Goal: Find contact information: Find contact information

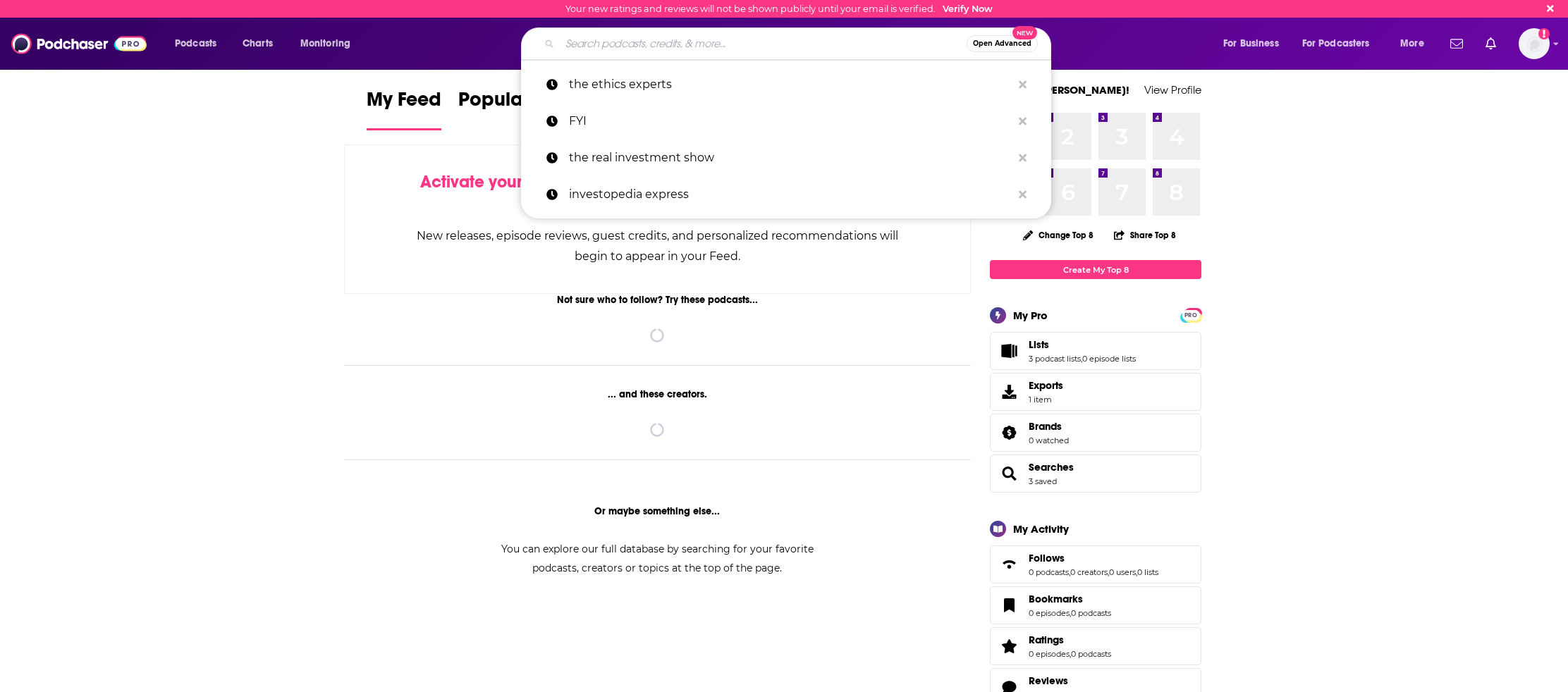
drag, startPoint x: 641, startPoint y: 51, endPoint x: 688, endPoint y: 53, distance: 47.0
click at [641, 52] on input "Search podcasts, credits, & more..." at bounding box center [763, 43] width 406 height 22
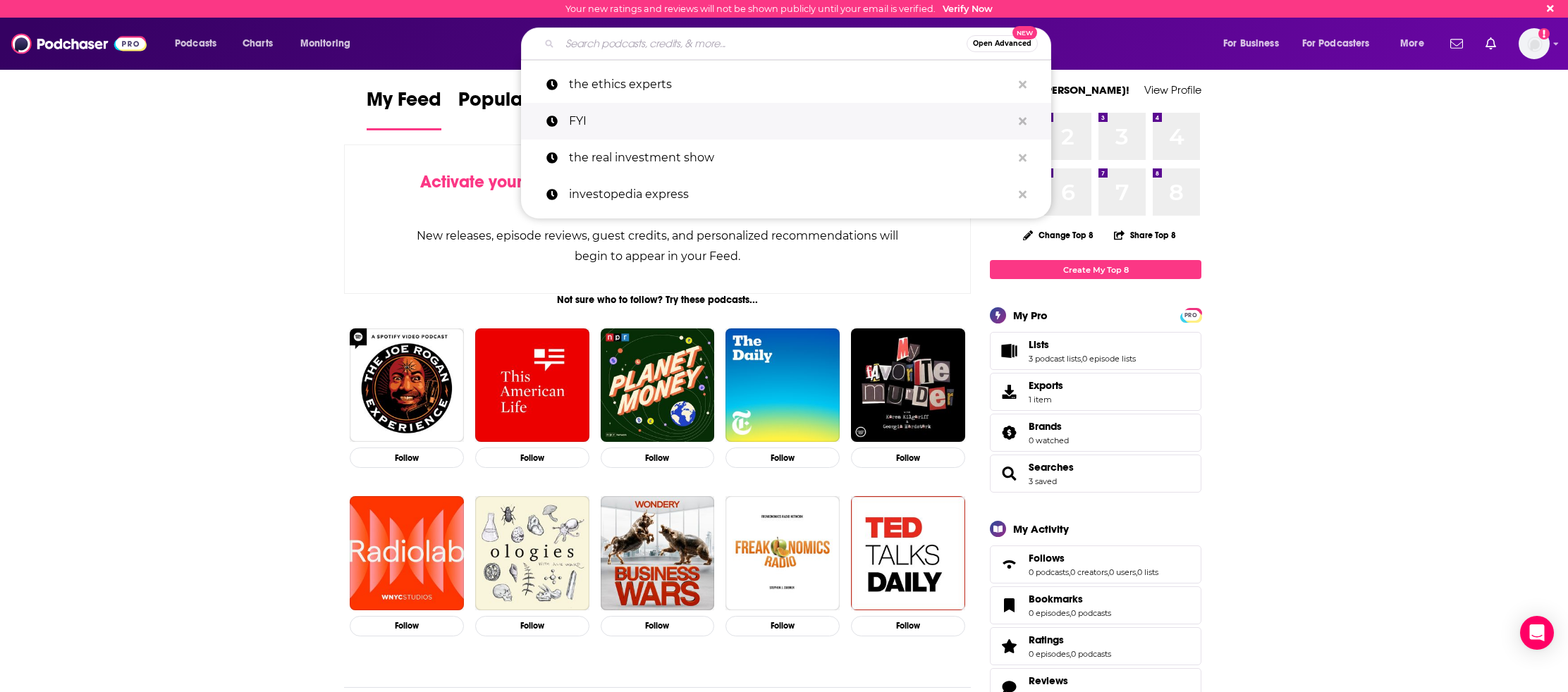
paste input "Slate Money"
type input "Slate Money"
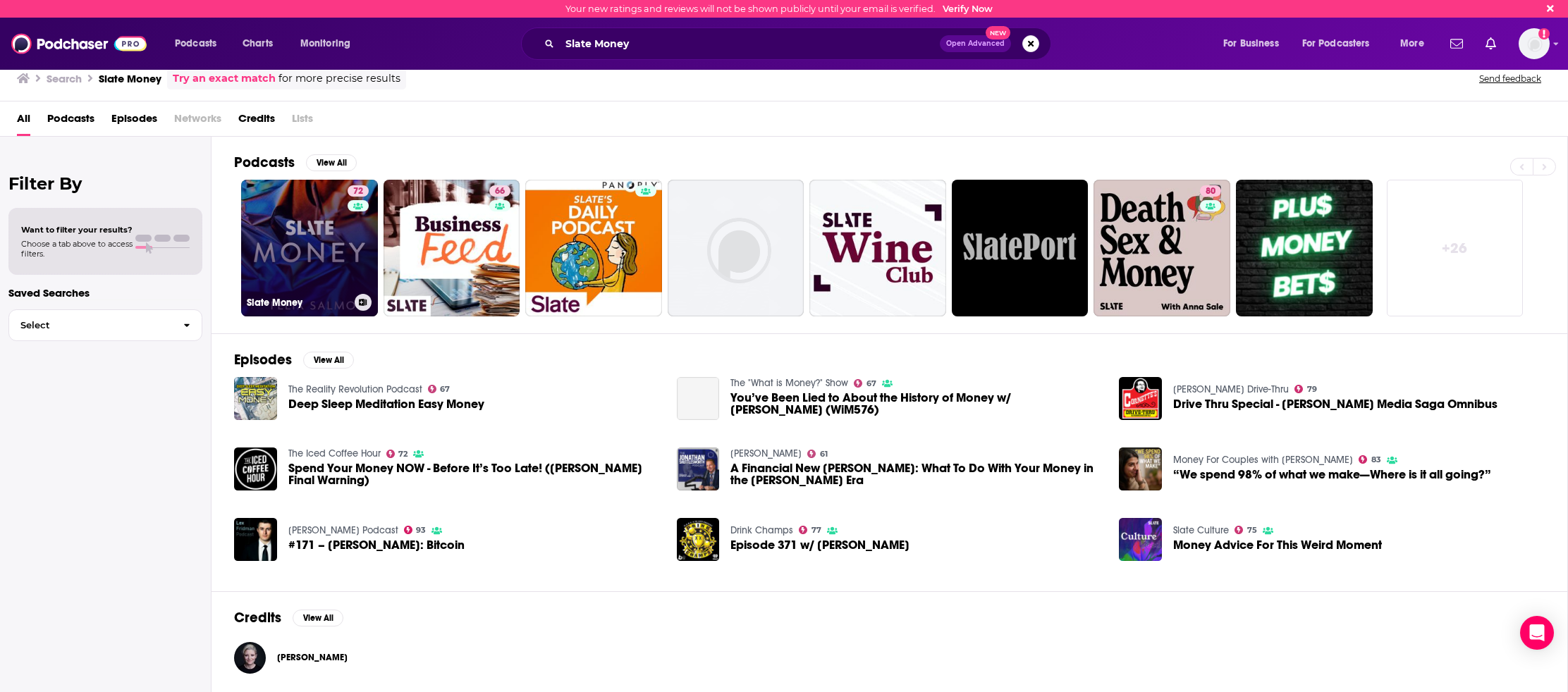
click at [318, 241] on link "72 Slate Money" at bounding box center [310, 248] width 136 height 136
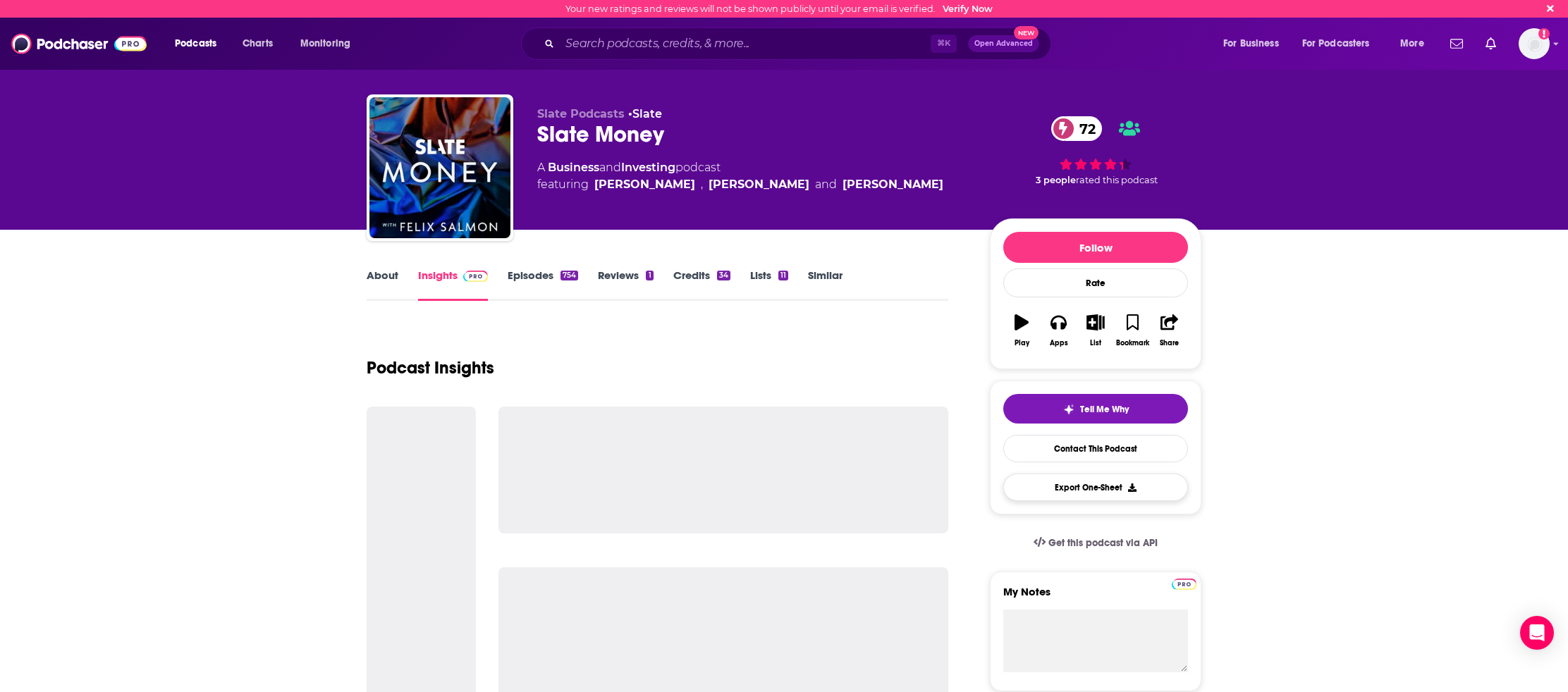
scroll to position [130, 0]
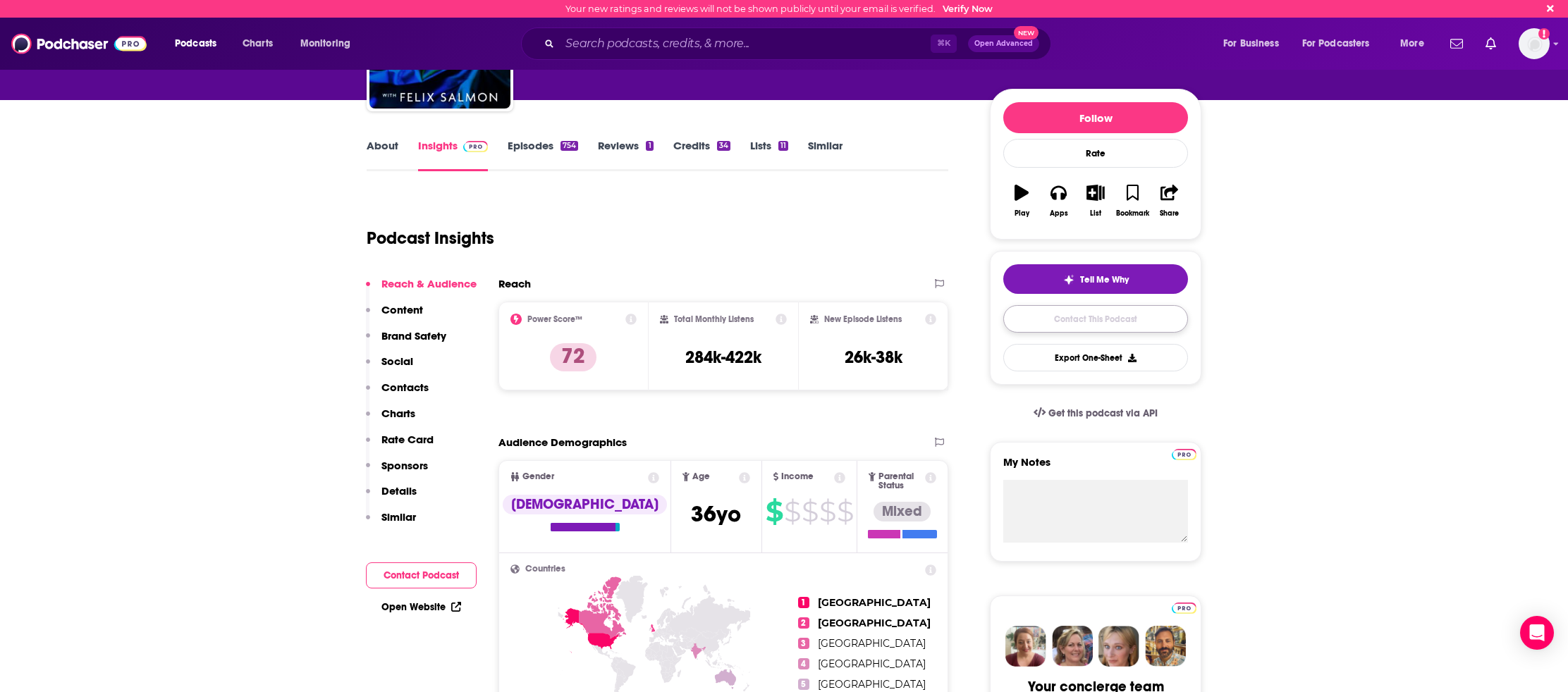
click at [1087, 316] on link "Contact This Podcast" at bounding box center [1096, 319] width 184 height 28
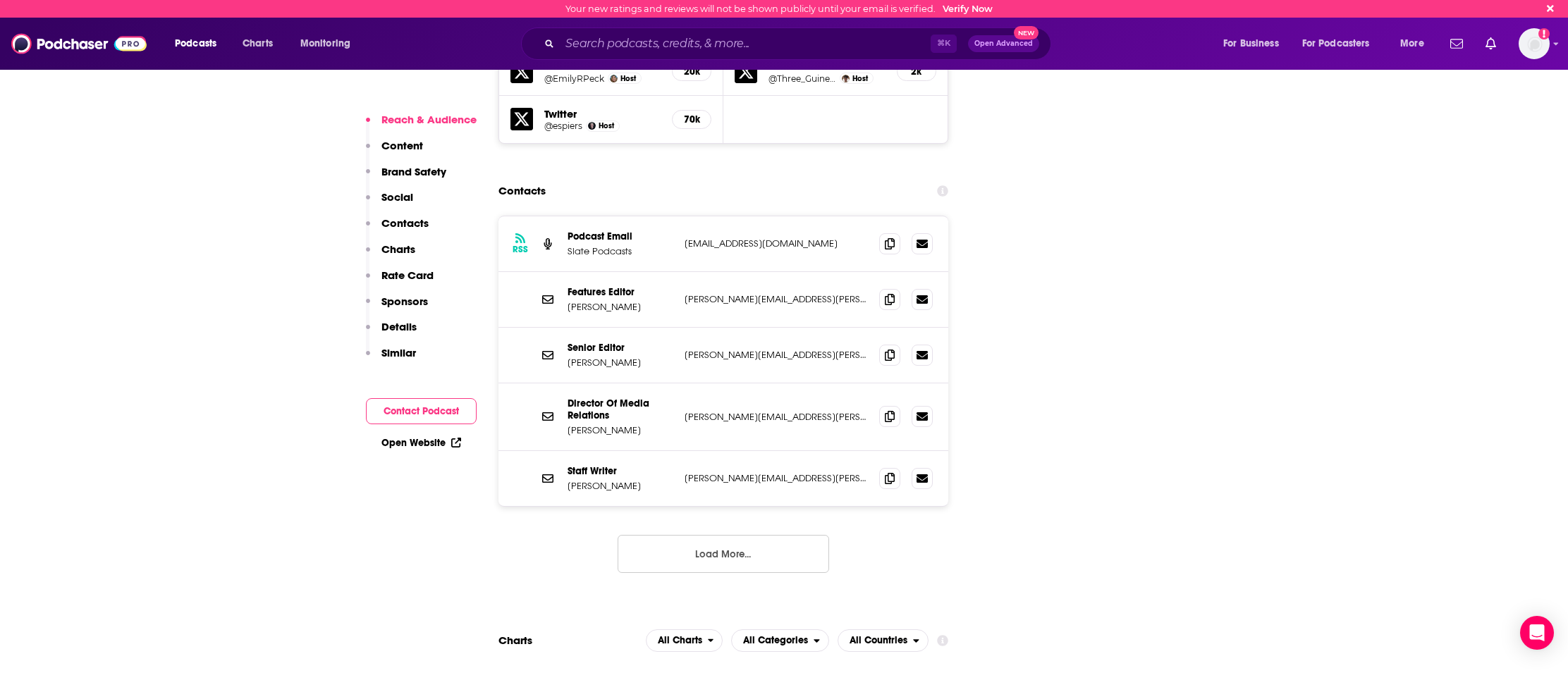
scroll to position [1694, 0]
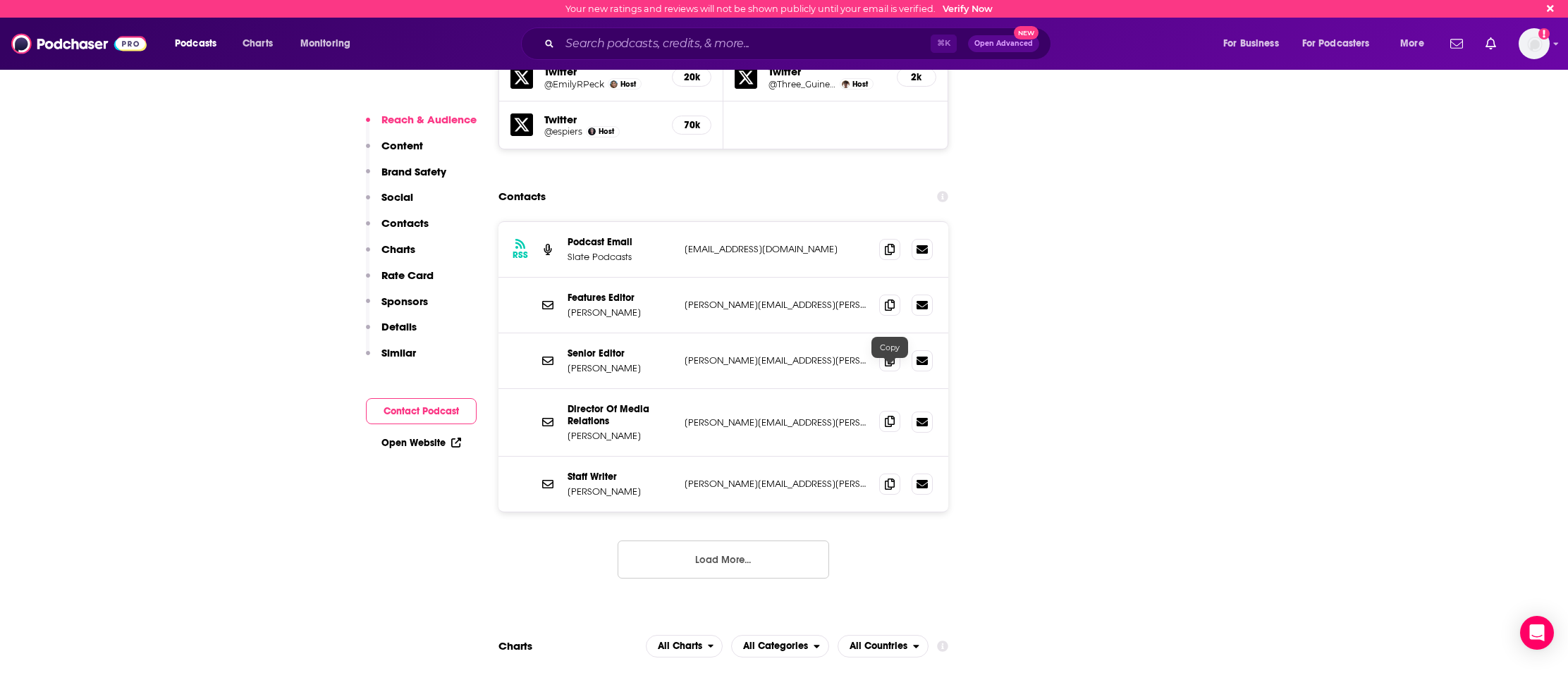
click at [892, 416] on icon at bounding box center [889, 421] width 10 height 11
drag, startPoint x: 1131, startPoint y: 373, endPoint x: 1034, endPoint y: 369, distance: 97.1
click at [890, 299] on icon at bounding box center [889, 304] width 10 height 11
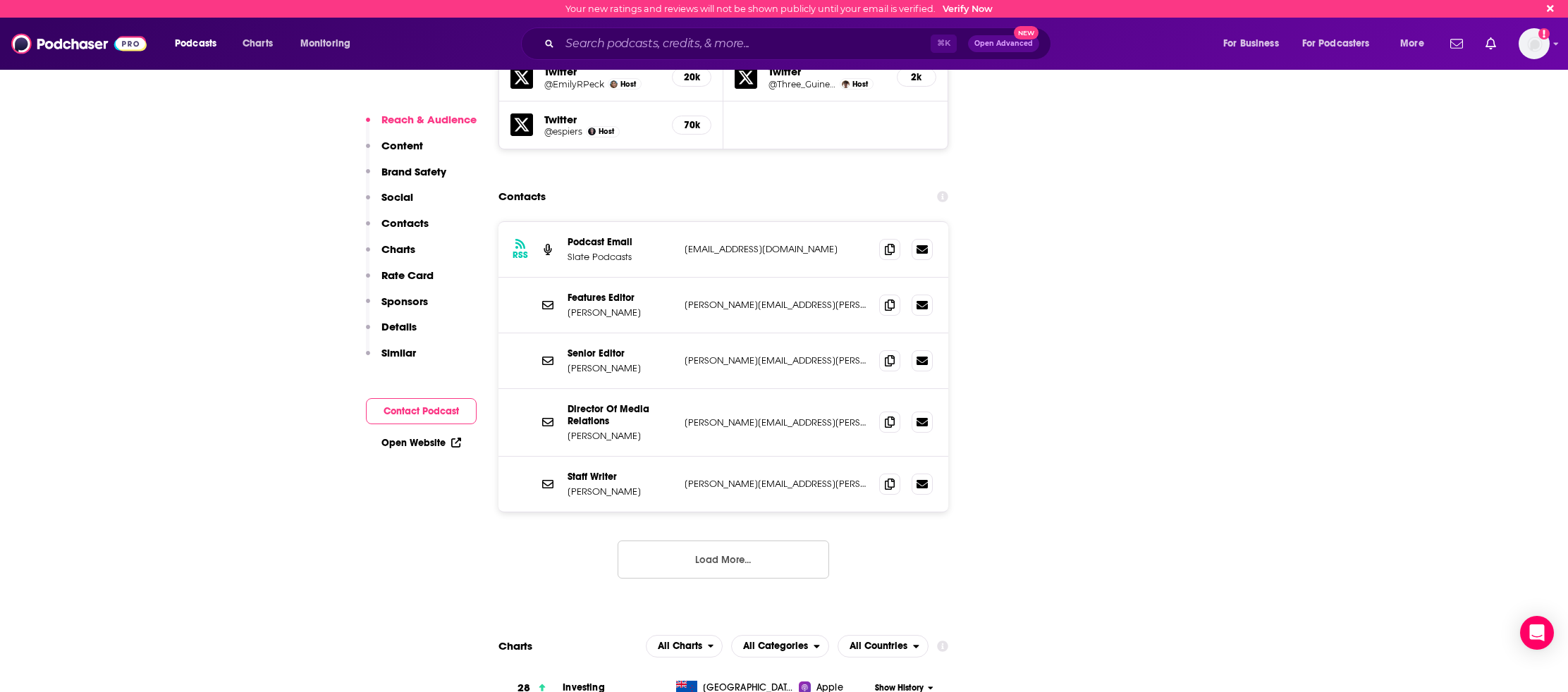
click at [595, 430] on p "Katie Rayford" at bounding box center [620, 436] width 106 height 12
copy p "Katie Rayford"
click at [577, 43] on input "Search podcasts, credits, & more..." at bounding box center [745, 43] width 371 height 22
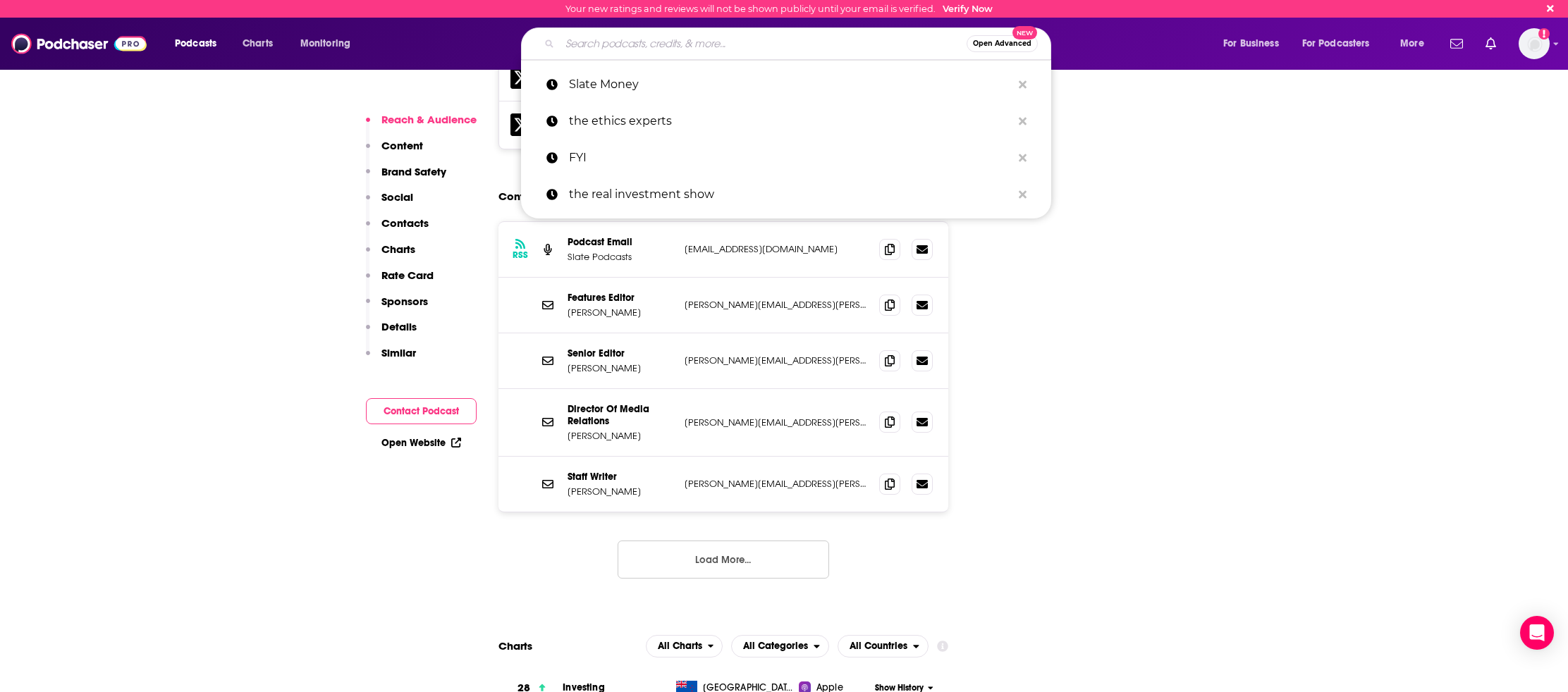
paste input "Money Rehab with [PERSON_NAME]"
type input "Money Rehab with [PERSON_NAME]"
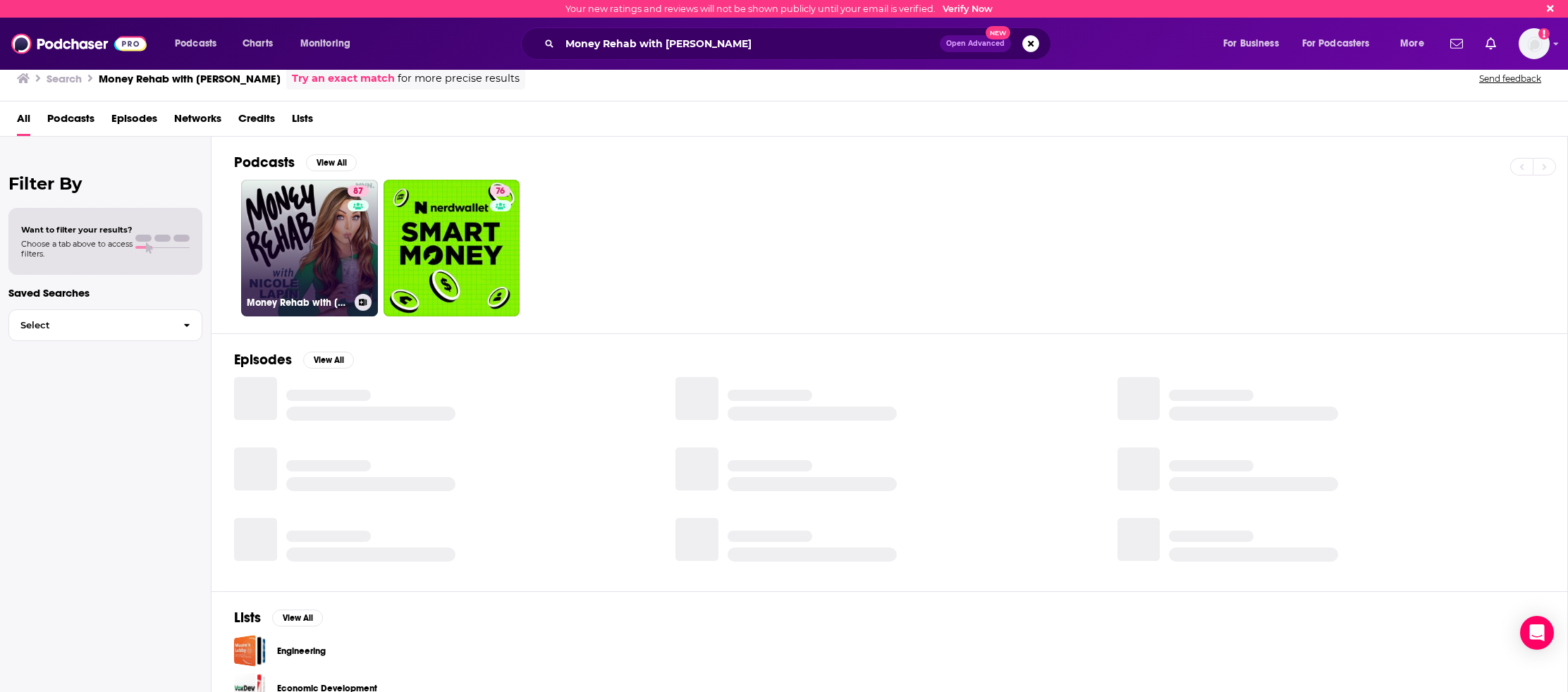
click at [285, 259] on link "87 Money Rehab with Nicole Lapin" at bounding box center [310, 248] width 136 height 136
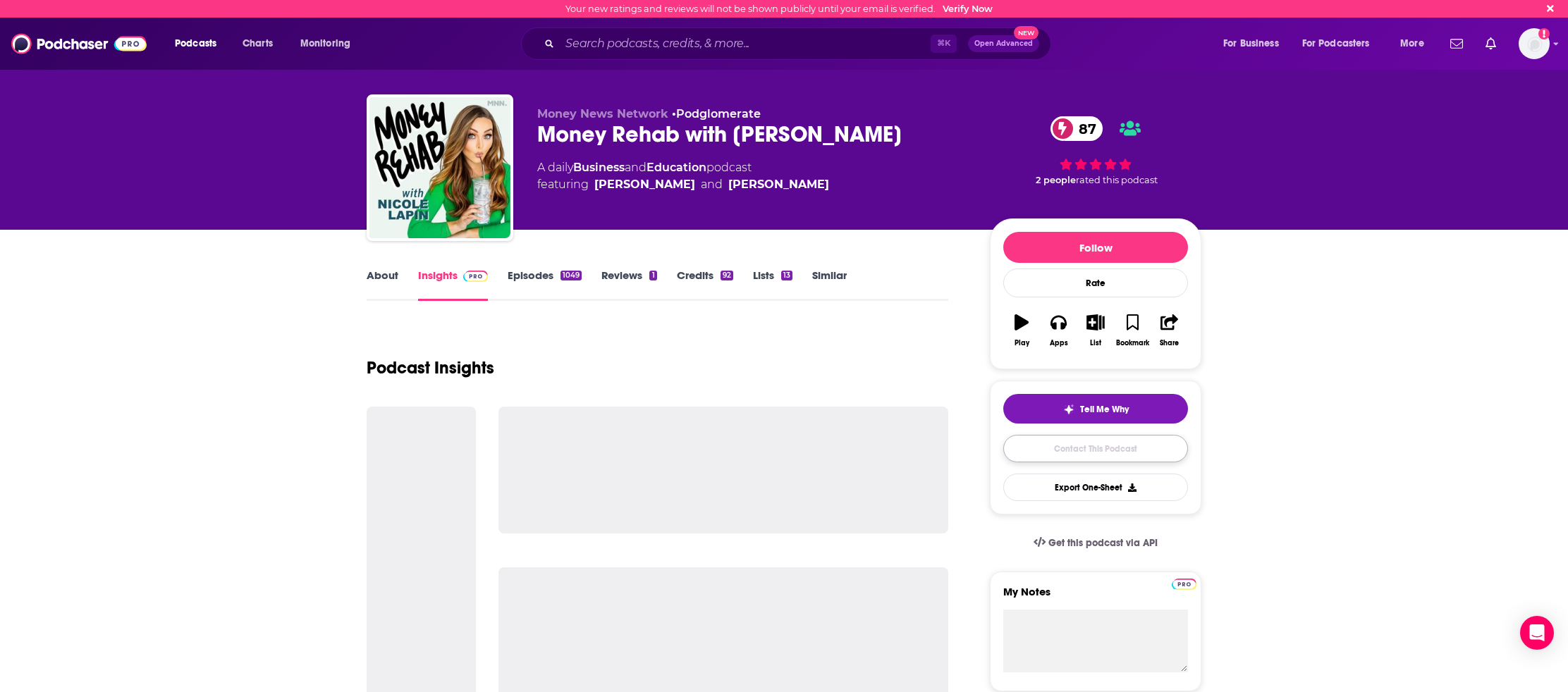
click at [1143, 452] on link "Contact This Podcast" at bounding box center [1096, 448] width 184 height 28
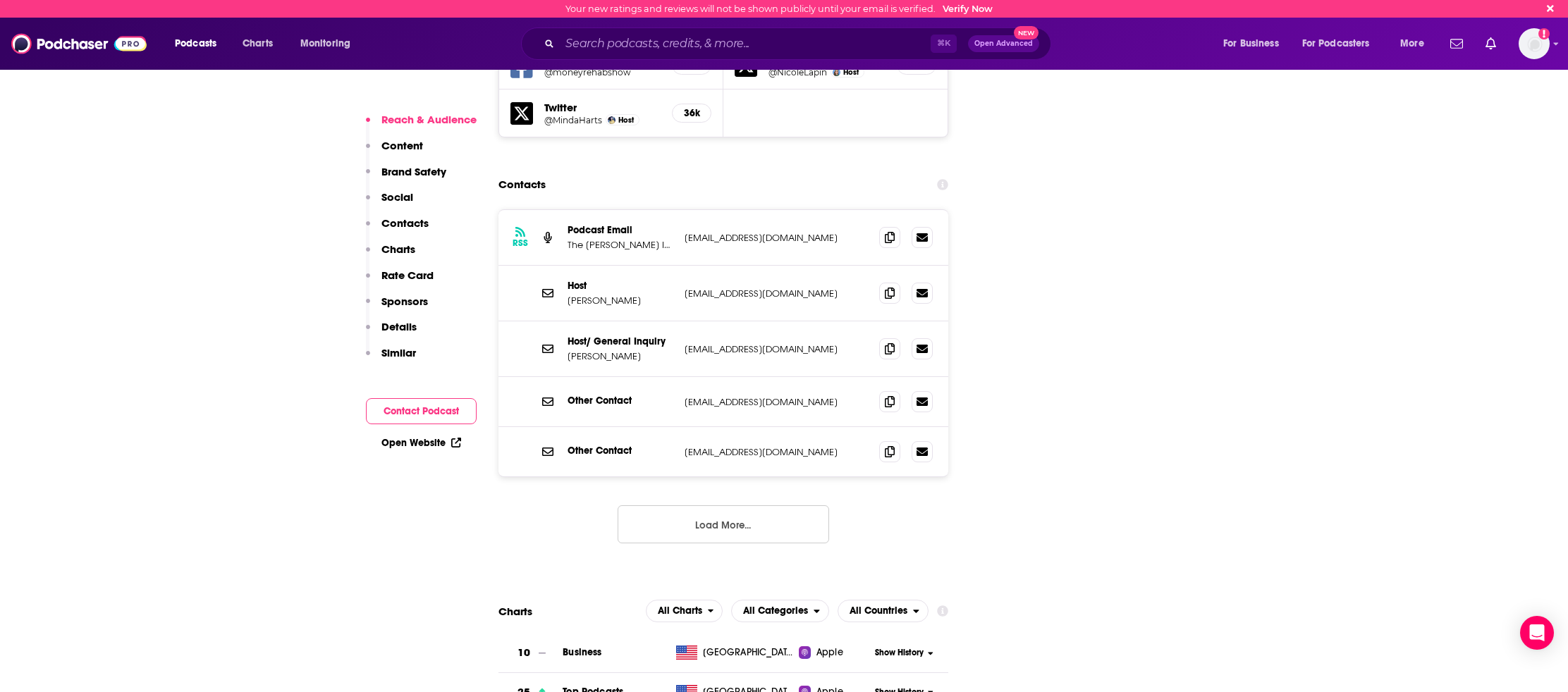
scroll to position [1718, 0]
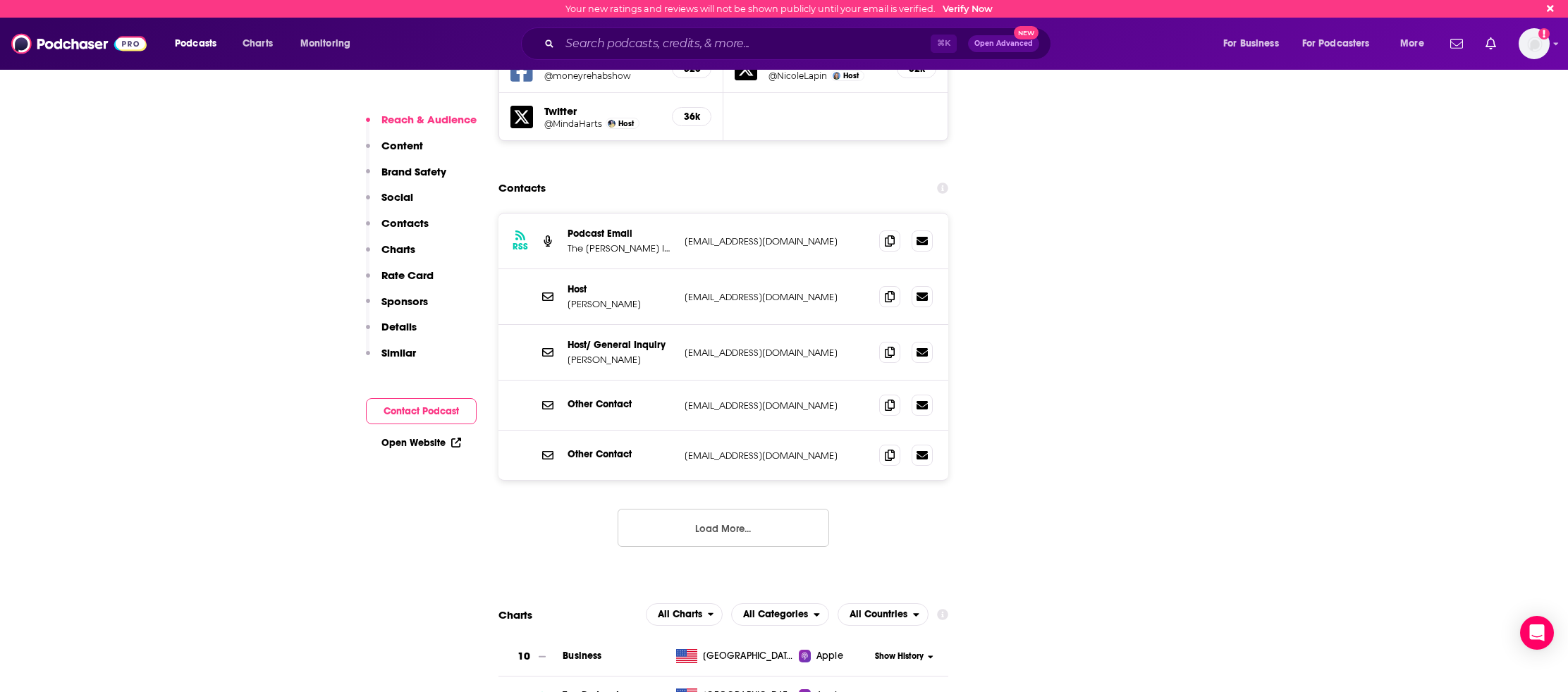
click at [727, 291] on p "nl@nicolelapin.com" at bounding box center [776, 297] width 183 height 12
drag, startPoint x: 1213, startPoint y: 290, endPoint x: 1205, endPoint y: 295, distance: 9.4
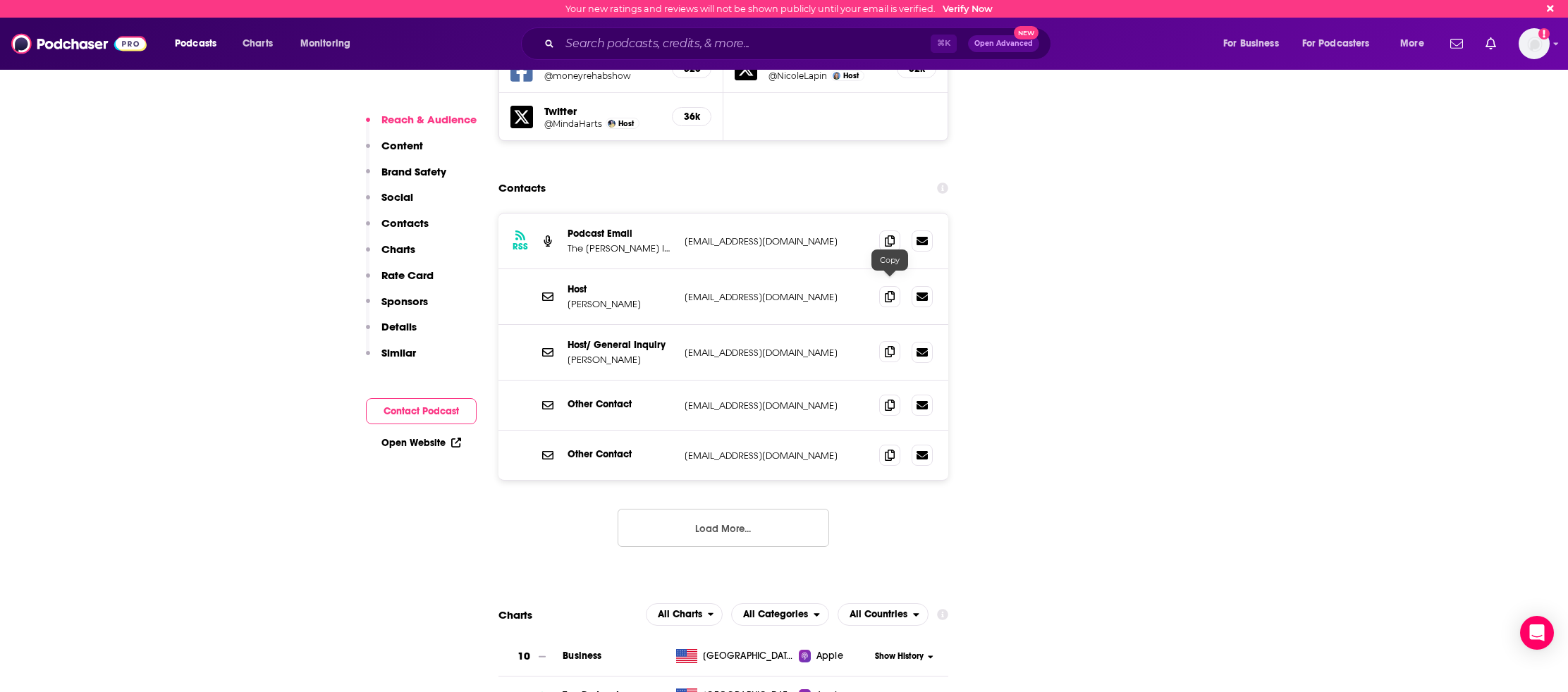
click at [893, 346] on icon at bounding box center [889, 352] width 10 height 11
click at [889, 235] on icon at bounding box center [889, 240] width 10 height 11
drag, startPoint x: 1084, startPoint y: 319, endPoint x: 917, endPoint y: 307, distance: 167.4
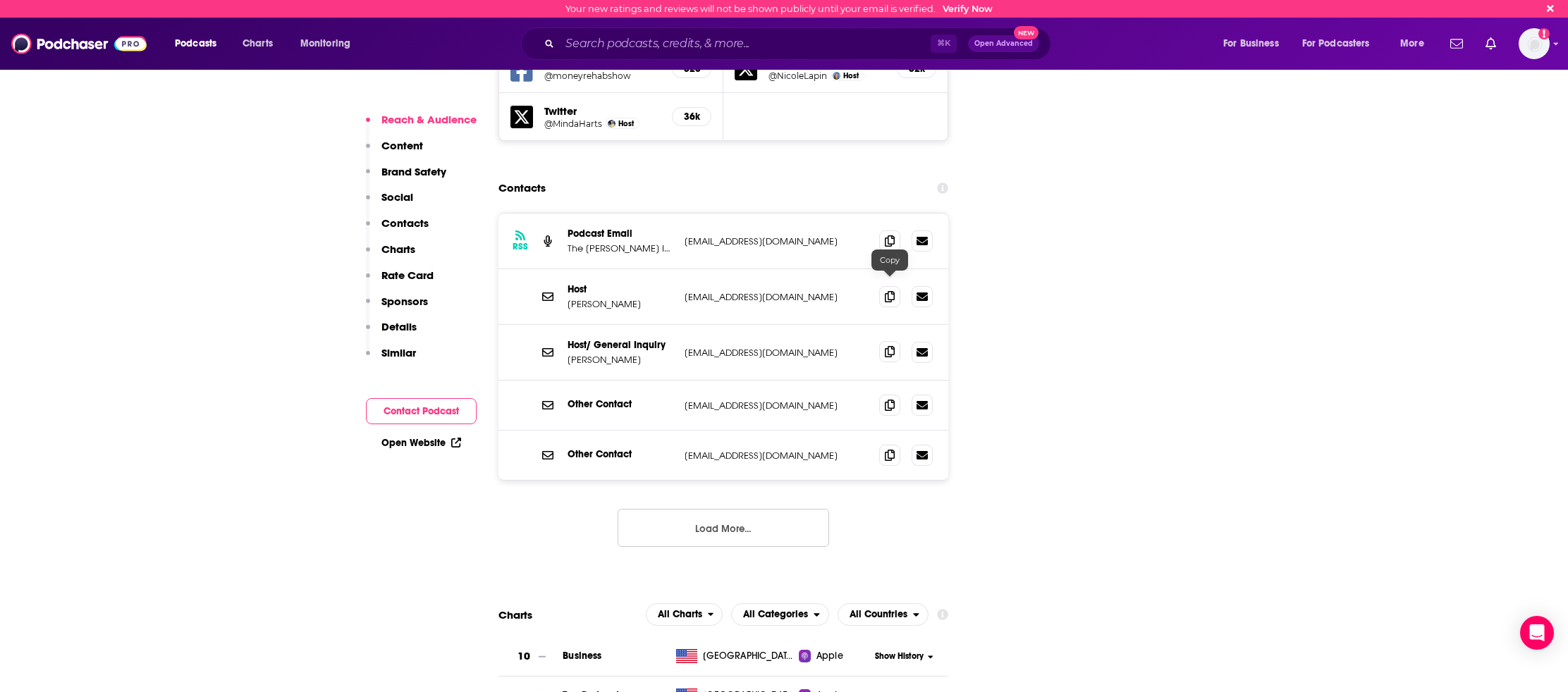
click at [890, 346] on icon at bounding box center [889, 352] width 10 height 11
click at [882, 394] on span at bounding box center [889, 405] width 21 height 21
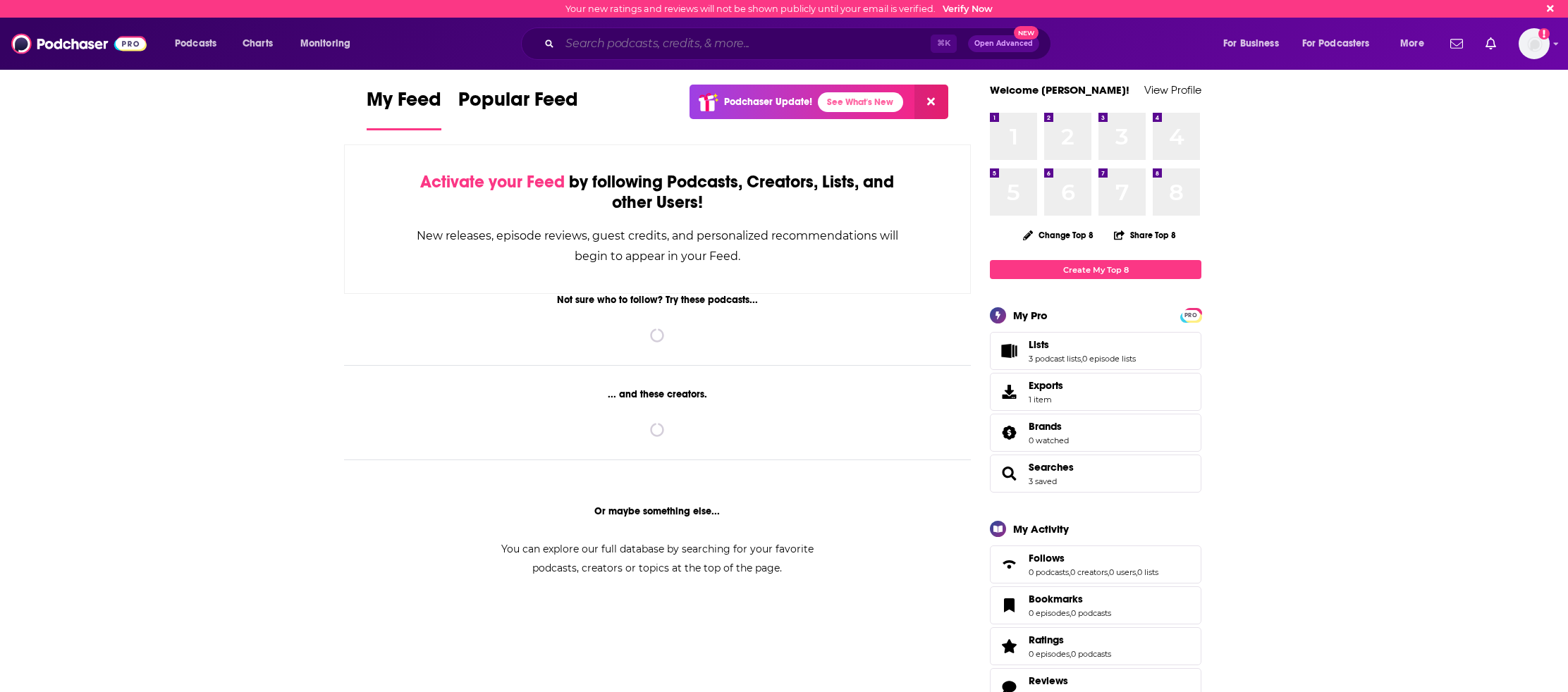
drag, startPoint x: 639, startPoint y: 49, endPoint x: 572, endPoint y: 43, distance: 67.3
click at [635, 49] on input "Search podcasts, credits, & more..." at bounding box center [745, 43] width 371 height 22
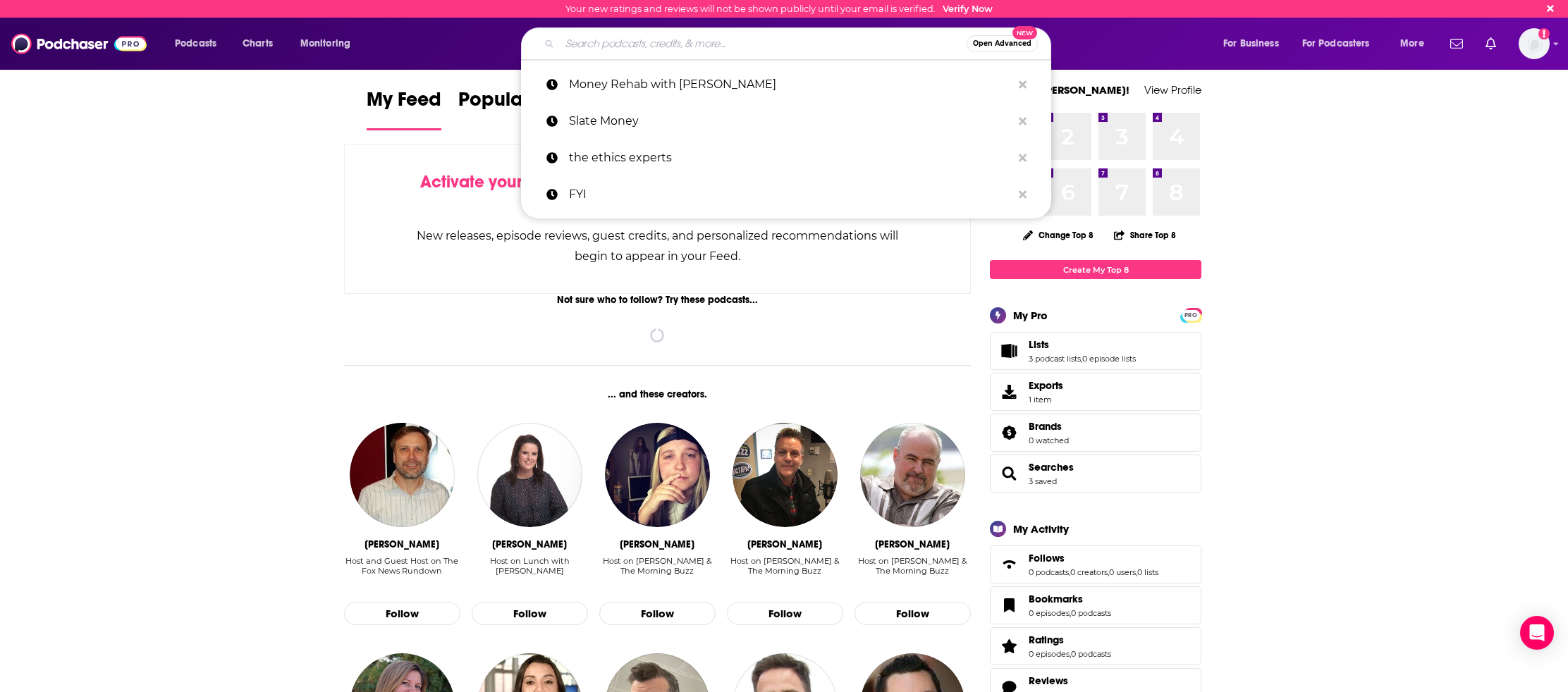
paste input "Macro Voices"
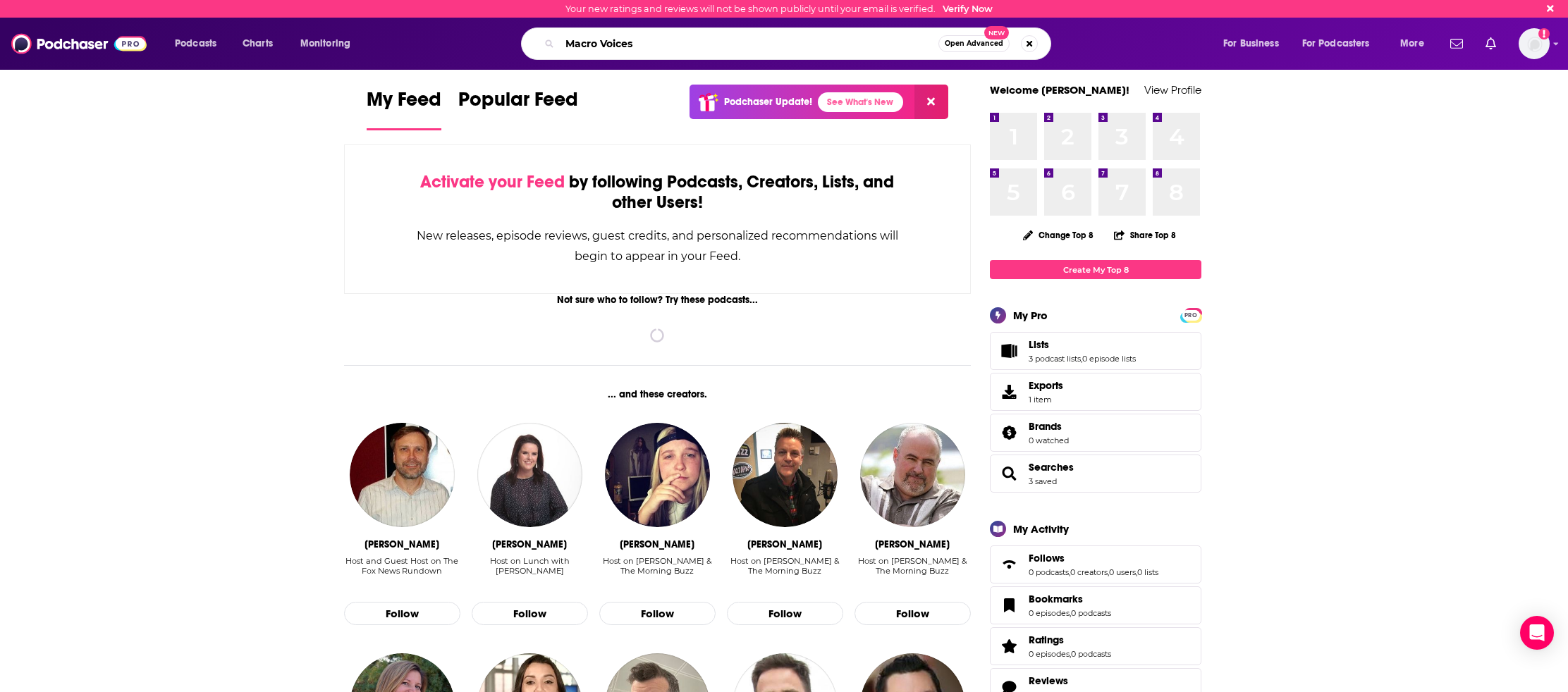
type input "Macro Voices"
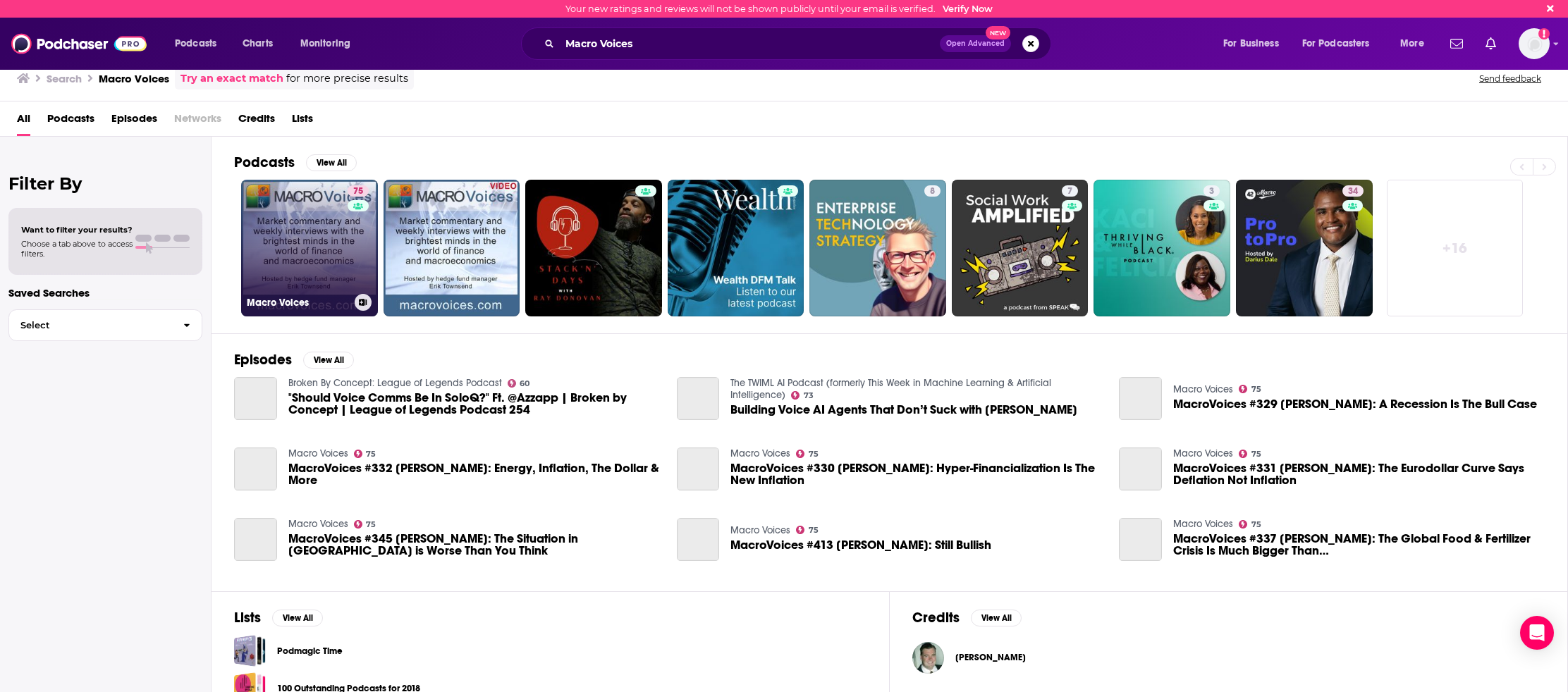
click at [289, 235] on link "75 Macro Voices" at bounding box center [310, 248] width 136 height 136
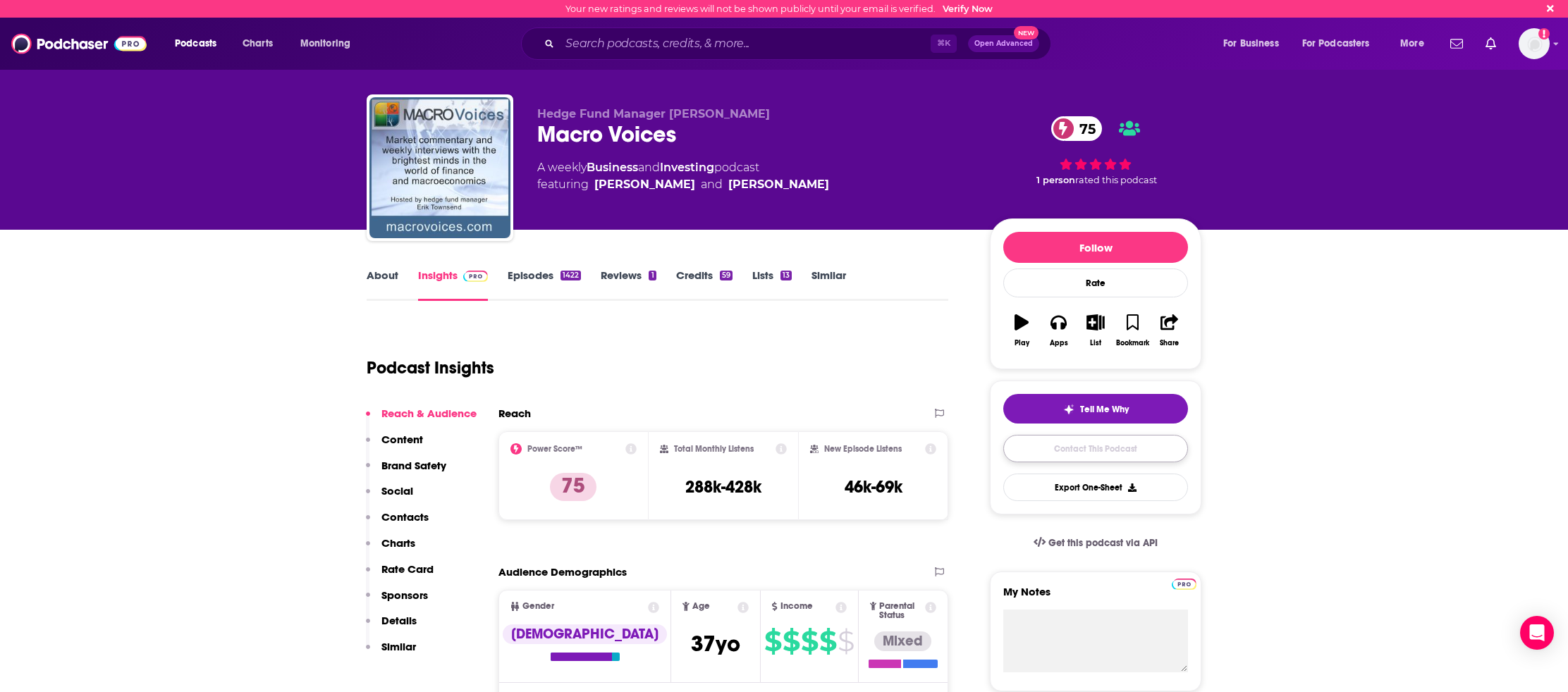
click at [1129, 453] on link "Contact This Podcast" at bounding box center [1096, 448] width 184 height 28
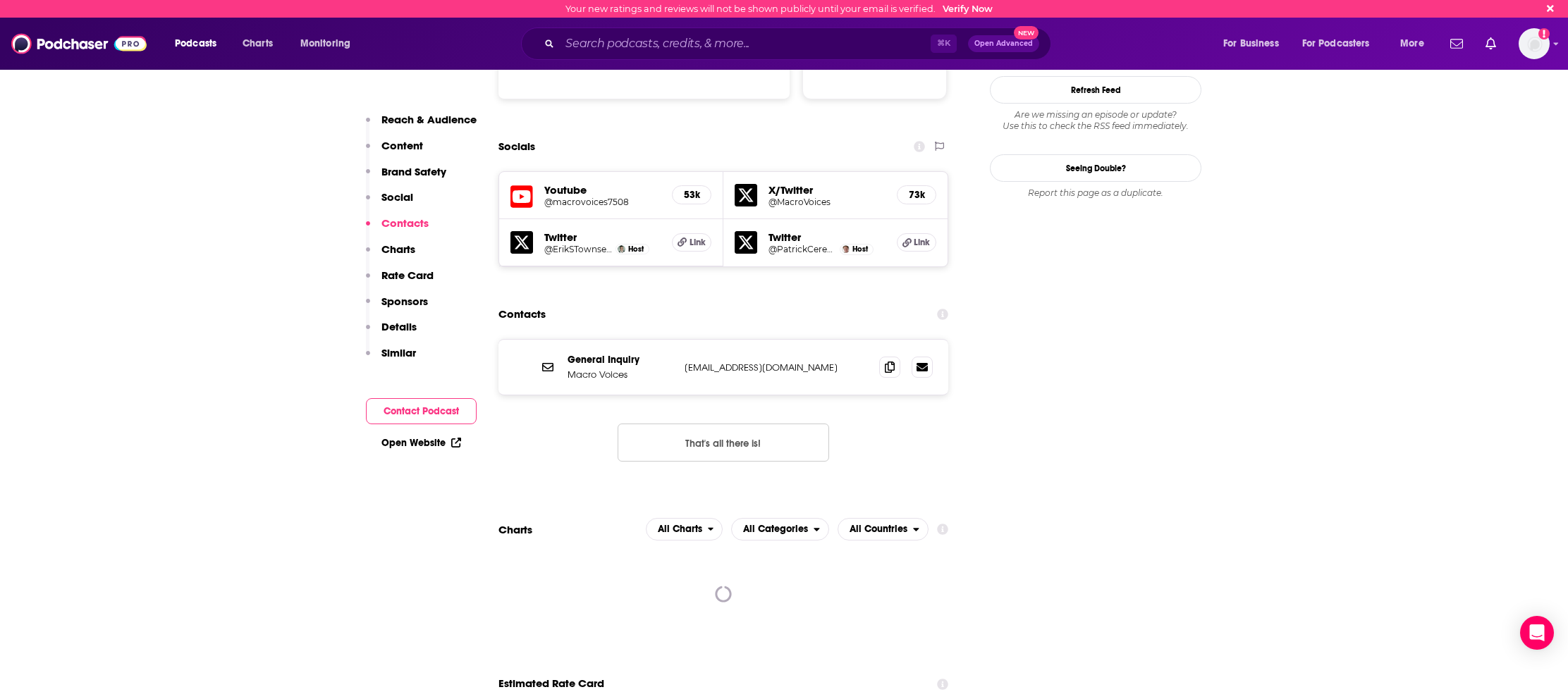
scroll to position [1520, 0]
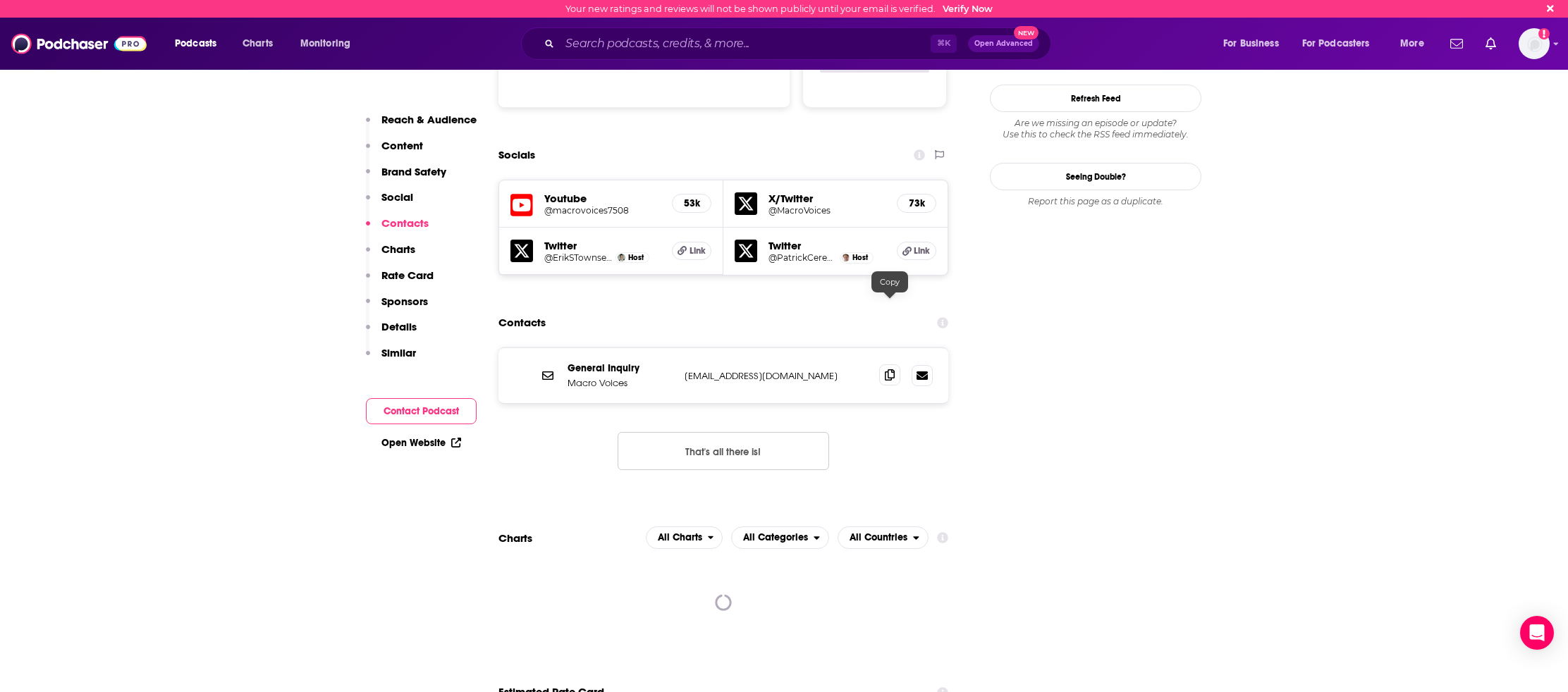
click at [893, 370] on icon at bounding box center [889, 375] width 10 height 11
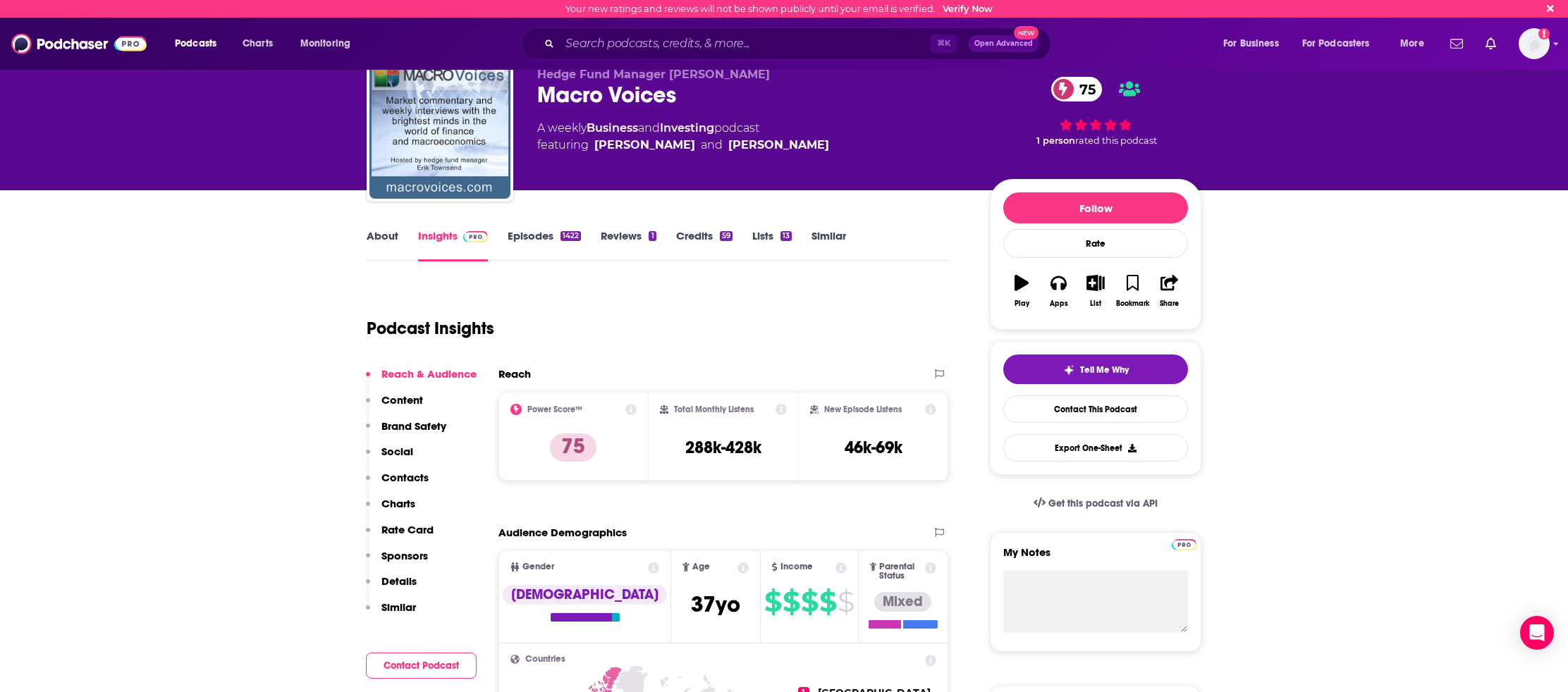
scroll to position [0, 0]
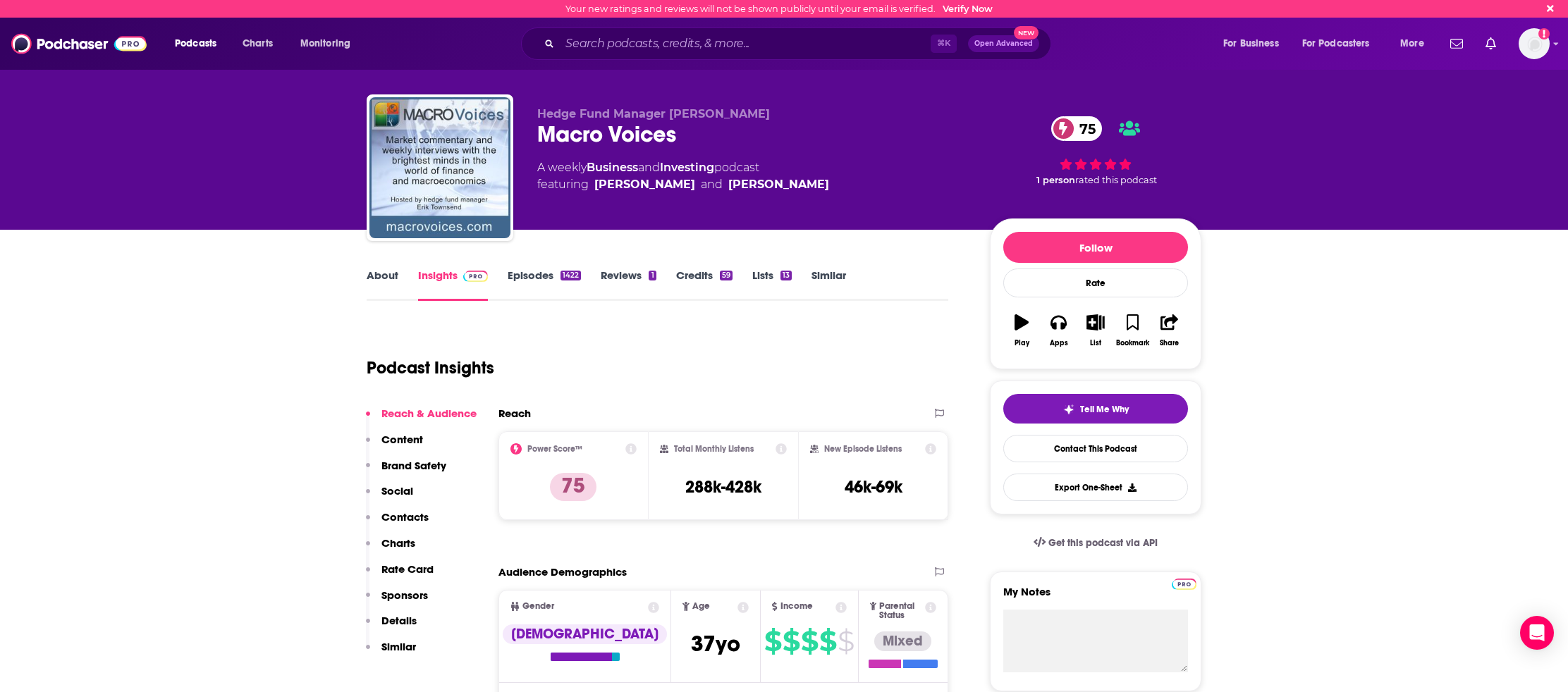
click at [704, 277] on link "Credits 59" at bounding box center [704, 284] width 56 height 32
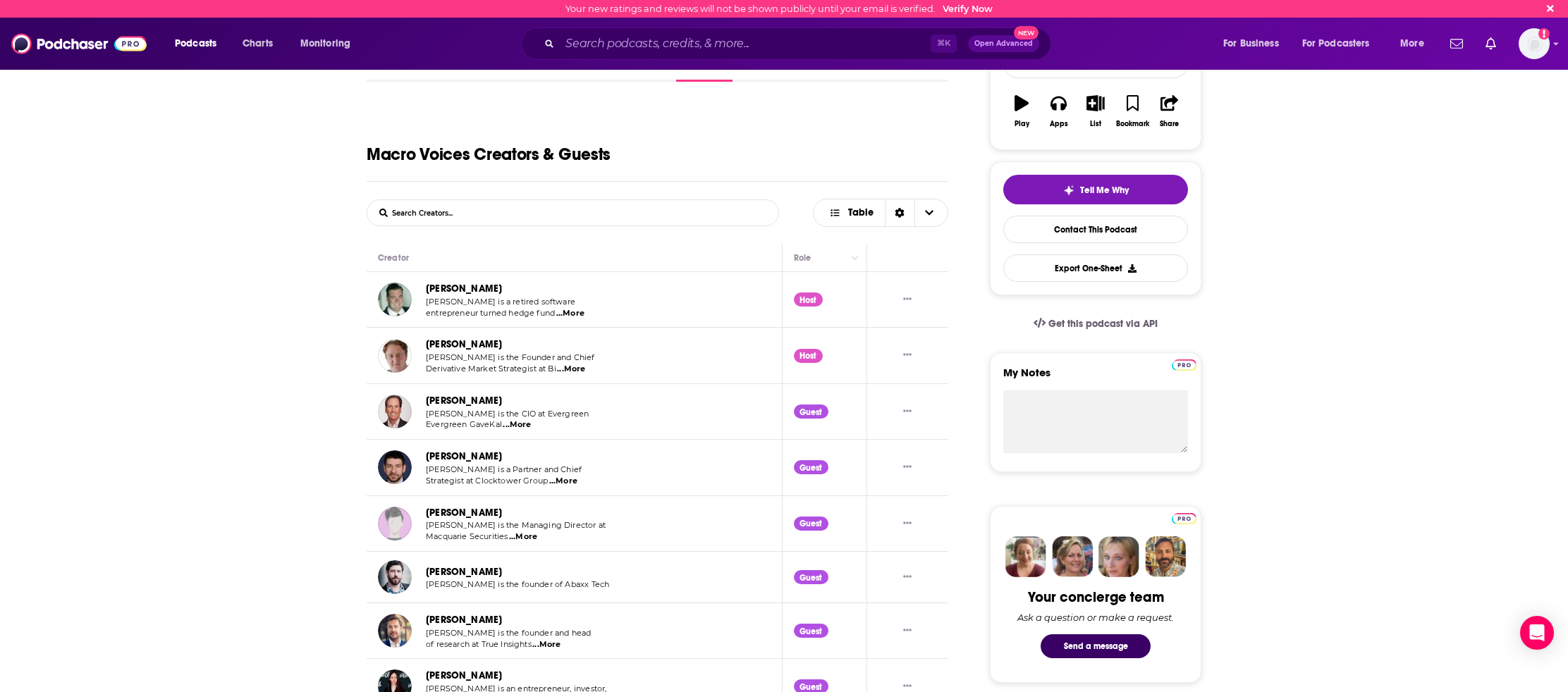
scroll to position [215, 0]
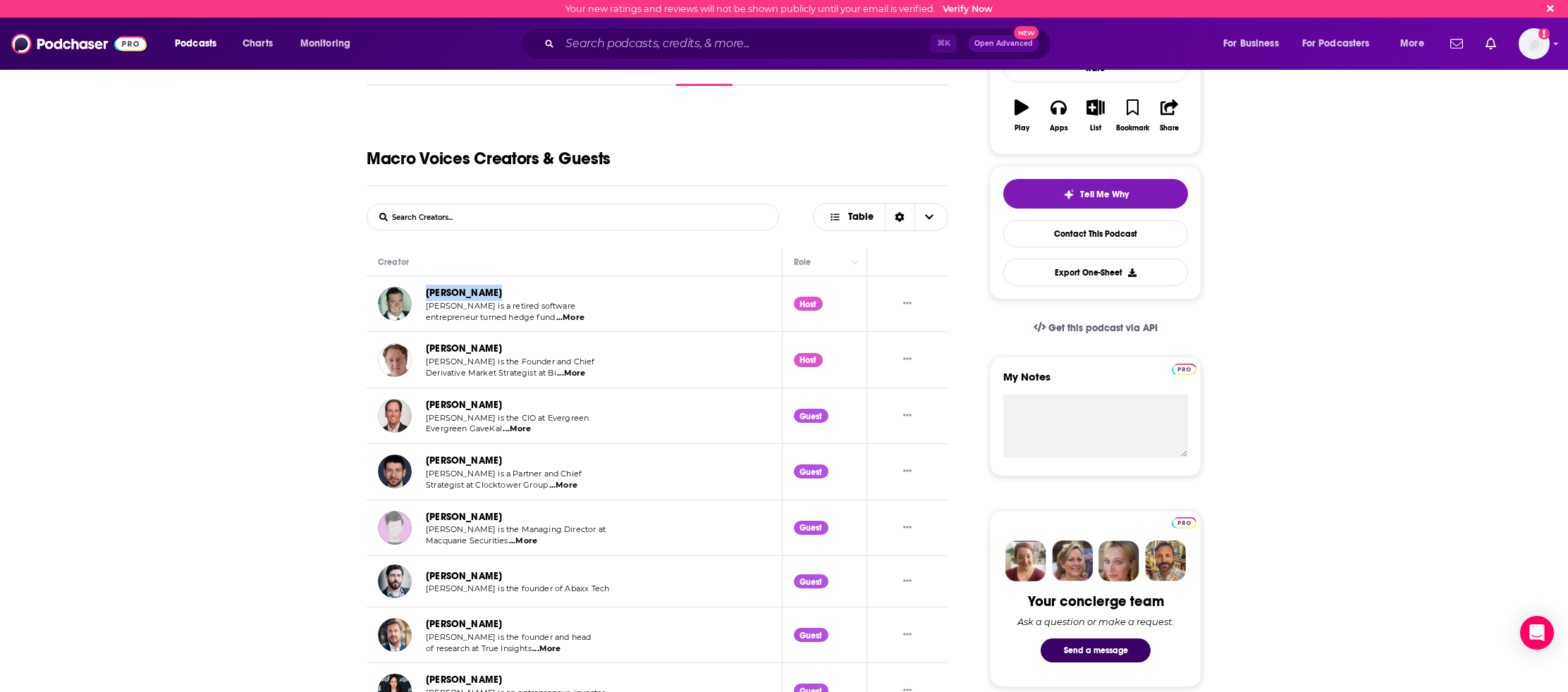
drag, startPoint x: 585, startPoint y: 295, endPoint x: 426, endPoint y: 292, distance: 159.0
click at [426, 292] on div "[PERSON_NAME]" at bounding box center [510, 293] width 168 height 16
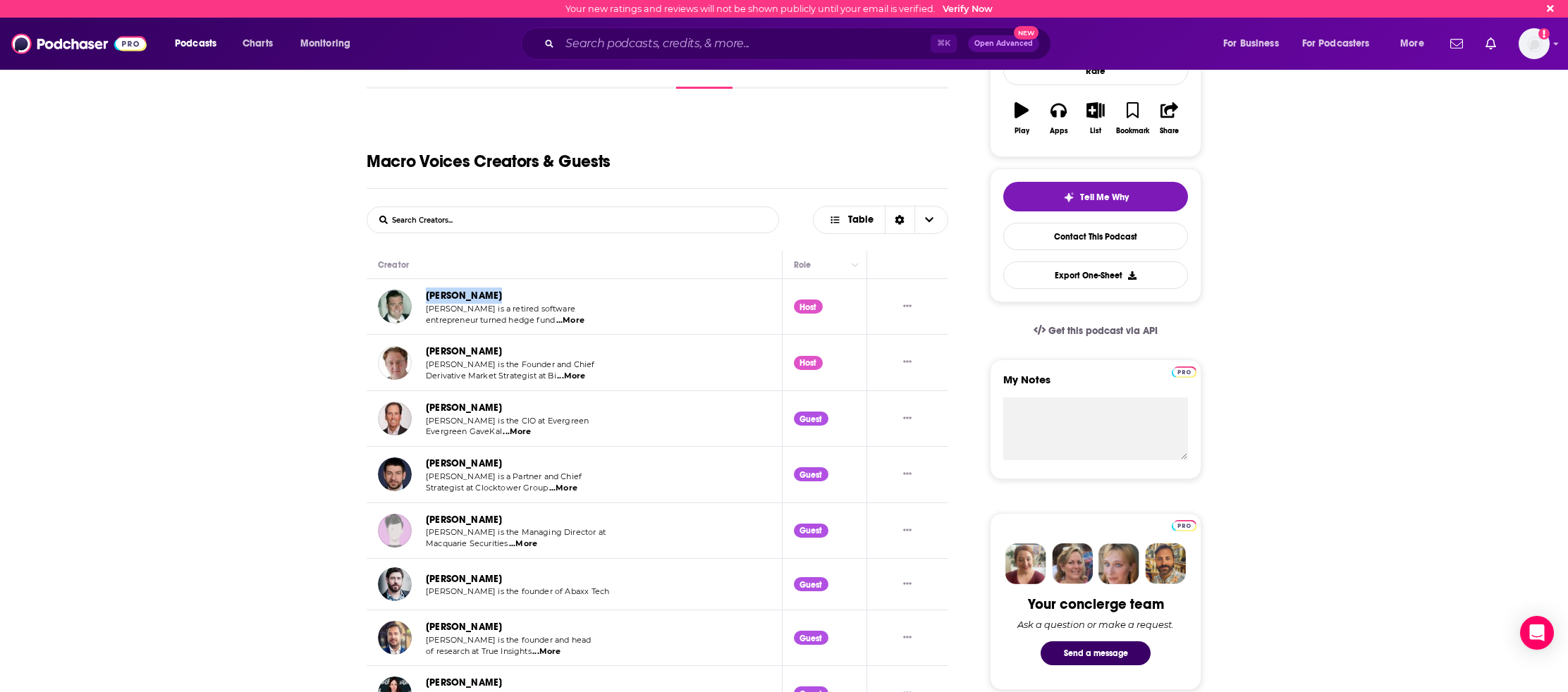
copy link "[PERSON_NAME]"
click at [534, 353] on div "[PERSON_NAME]" at bounding box center [511, 352] width 170 height 16
copy link "[PERSON_NAME]"
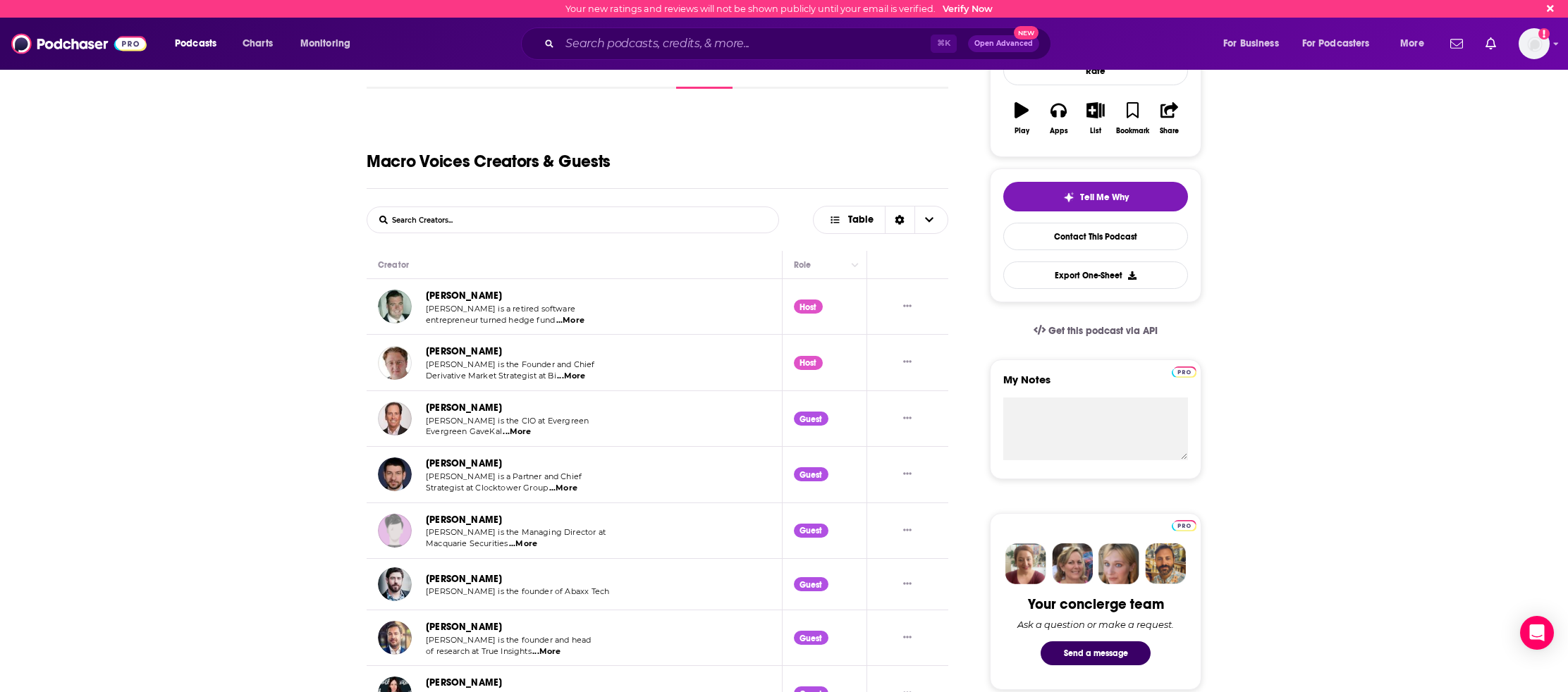
drag, startPoint x: 262, startPoint y: 175, endPoint x: 353, endPoint y: 79, distance: 132.3
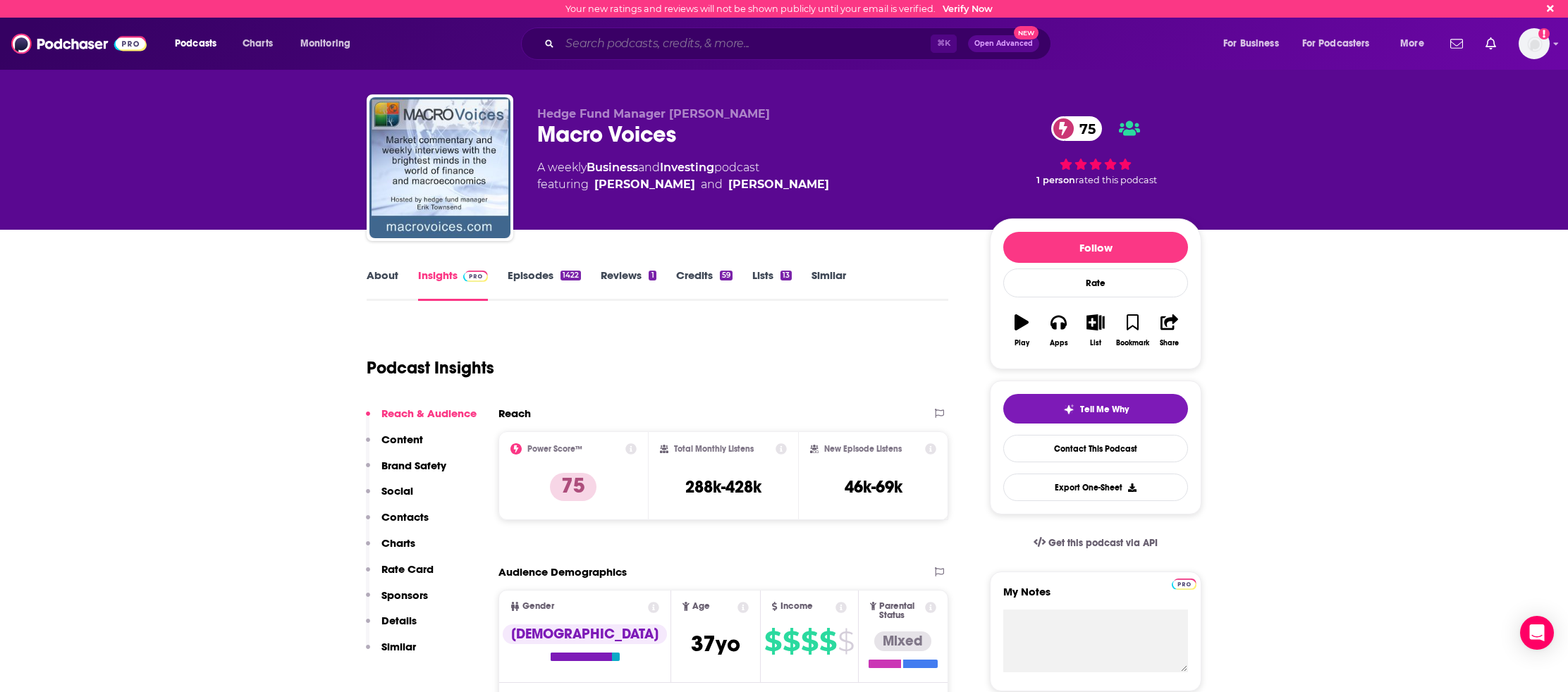
click at [601, 47] on input "Search podcasts, credits, & more..." at bounding box center [745, 43] width 371 height 22
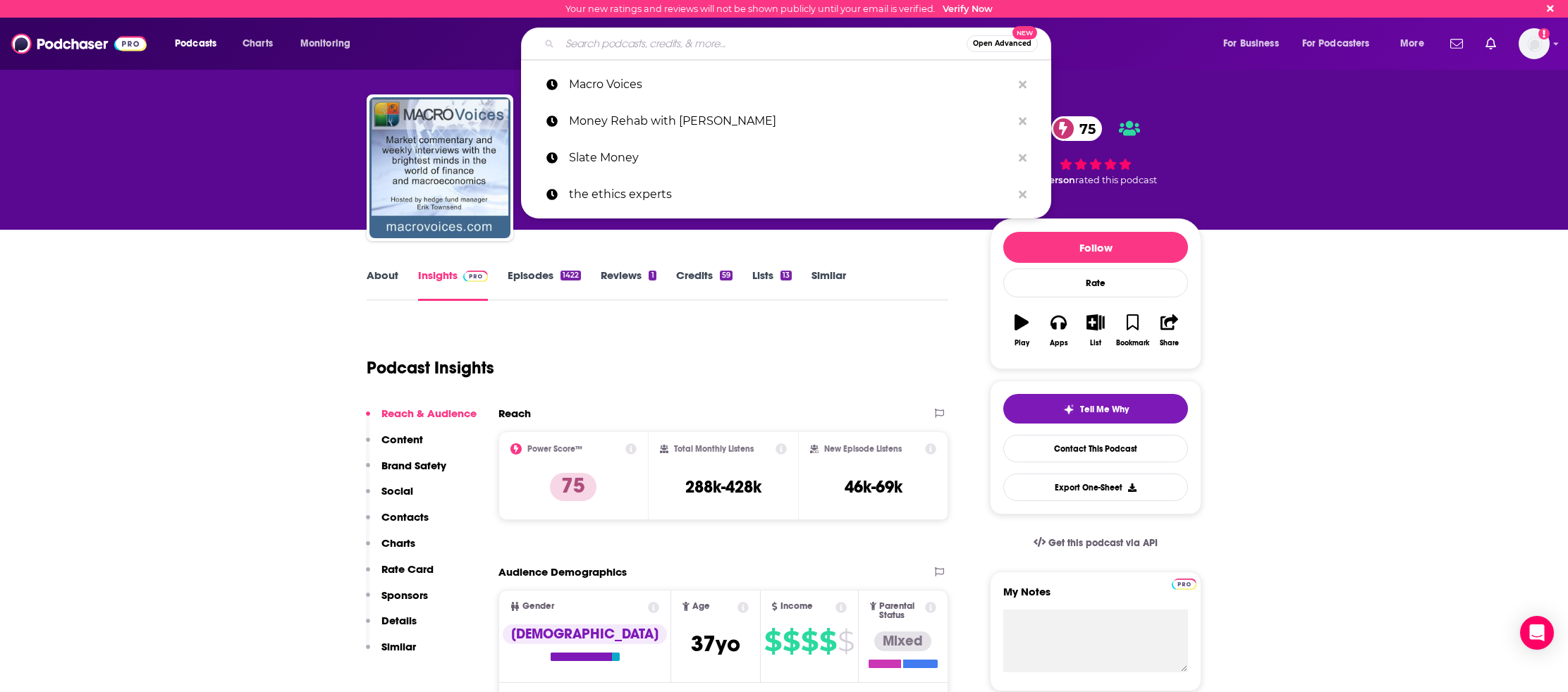
paste input "Benzinga’s Code & Capital Podcast"
type input "Benzinga’s Code & Capital Podcast"
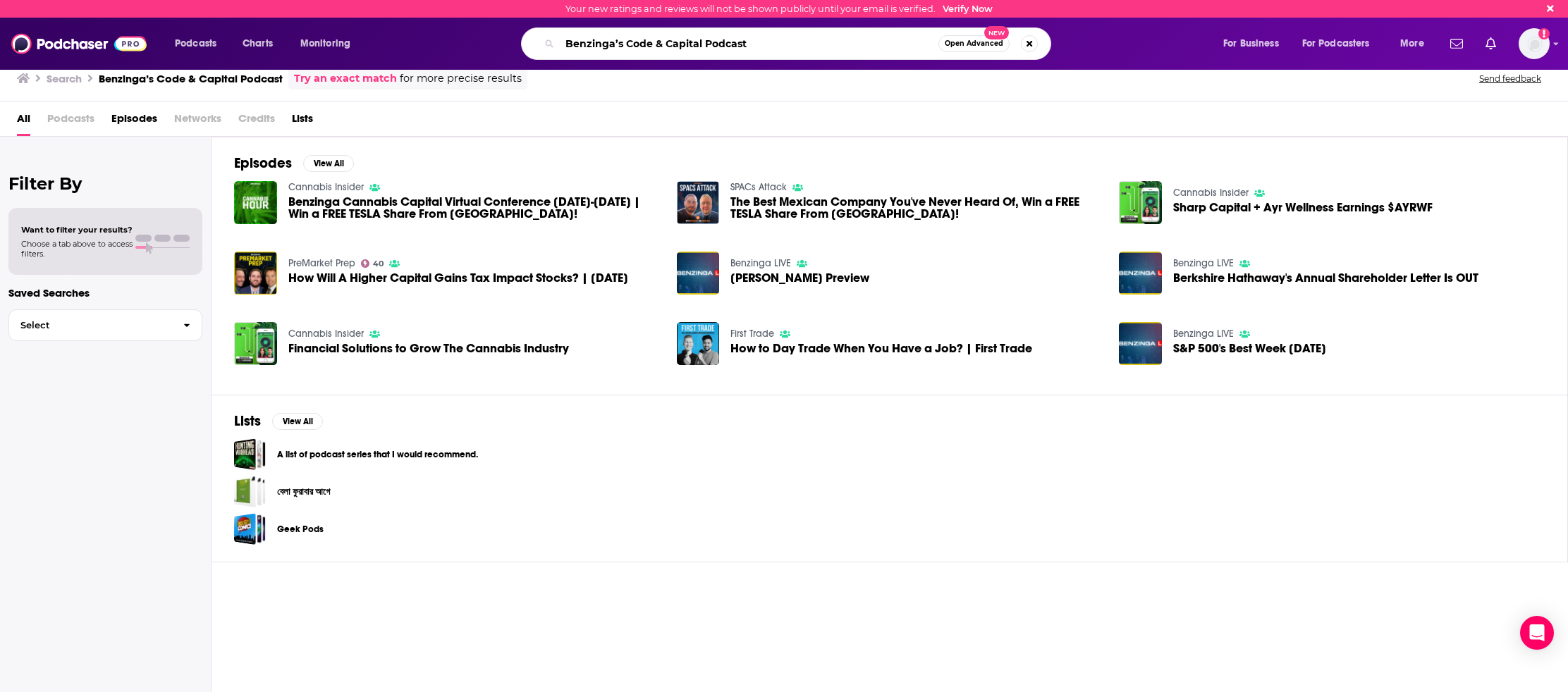
drag, startPoint x: 622, startPoint y: 41, endPoint x: 553, endPoint y: 49, distance: 69.5
click at [553, 49] on div "Benzinga’s Code & Capital Podcast Open Advanced New" at bounding box center [786, 43] width 530 height 32
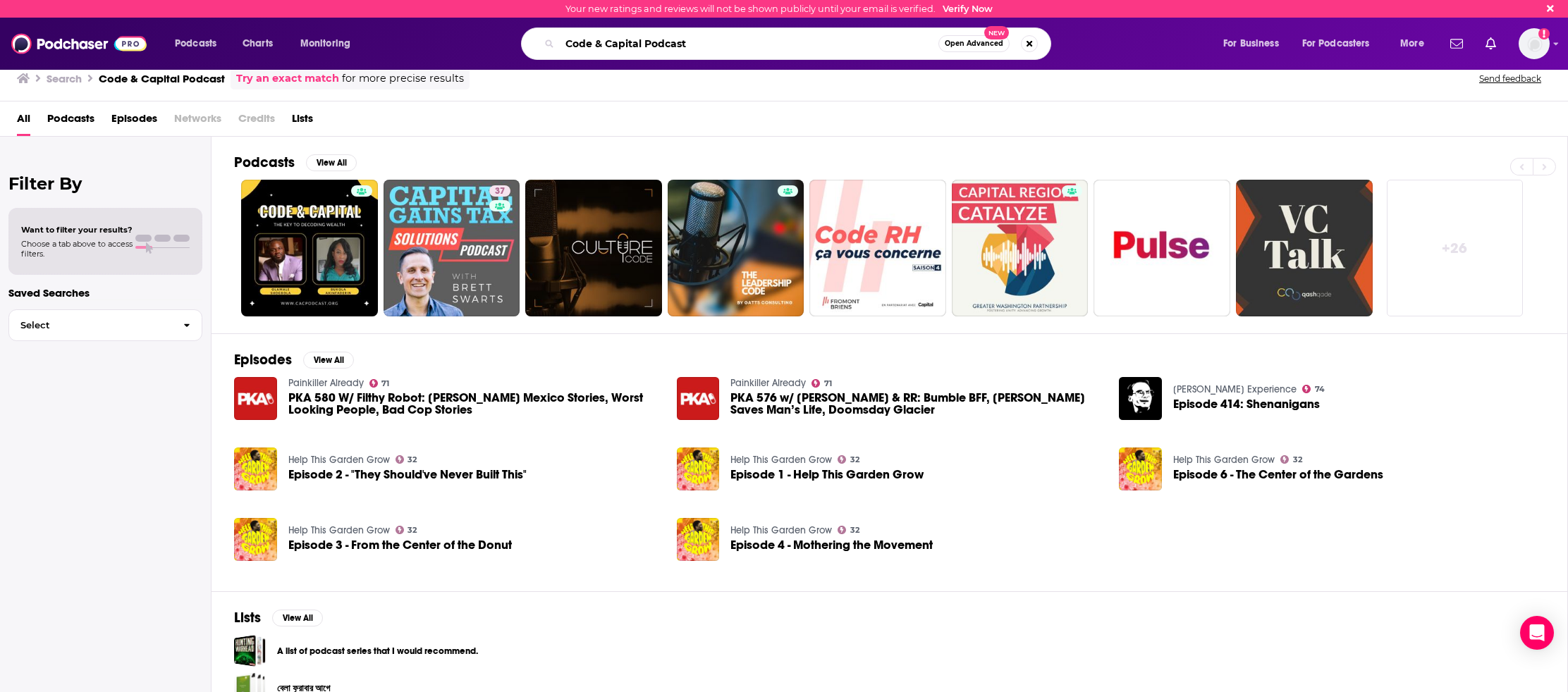
click at [643, 44] on input "Code & Capital Podcast" at bounding box center [748, 43] width 379 height 22
paste input "Code & Capital"
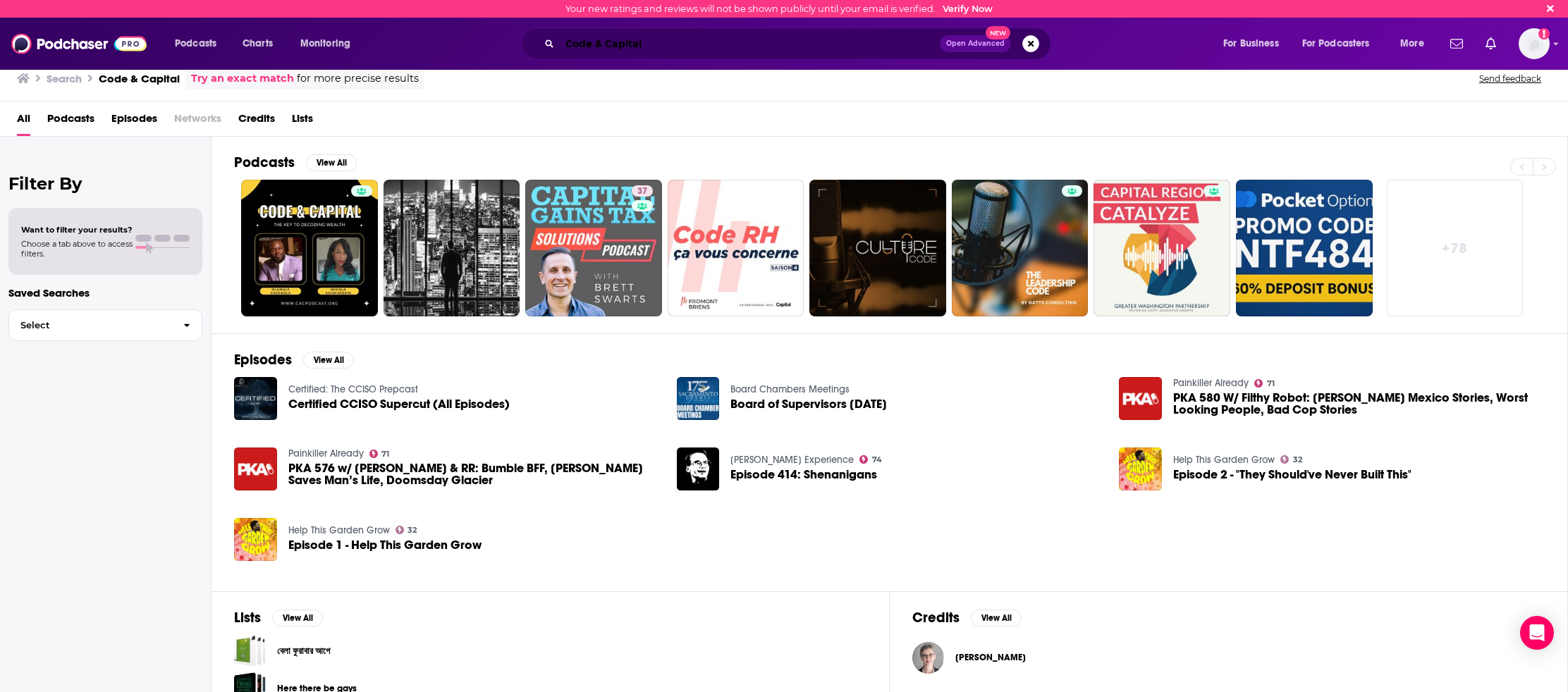
click at [630, 44] on input "Code & Capital" at bounding box center [749, 43] width 380 height 22
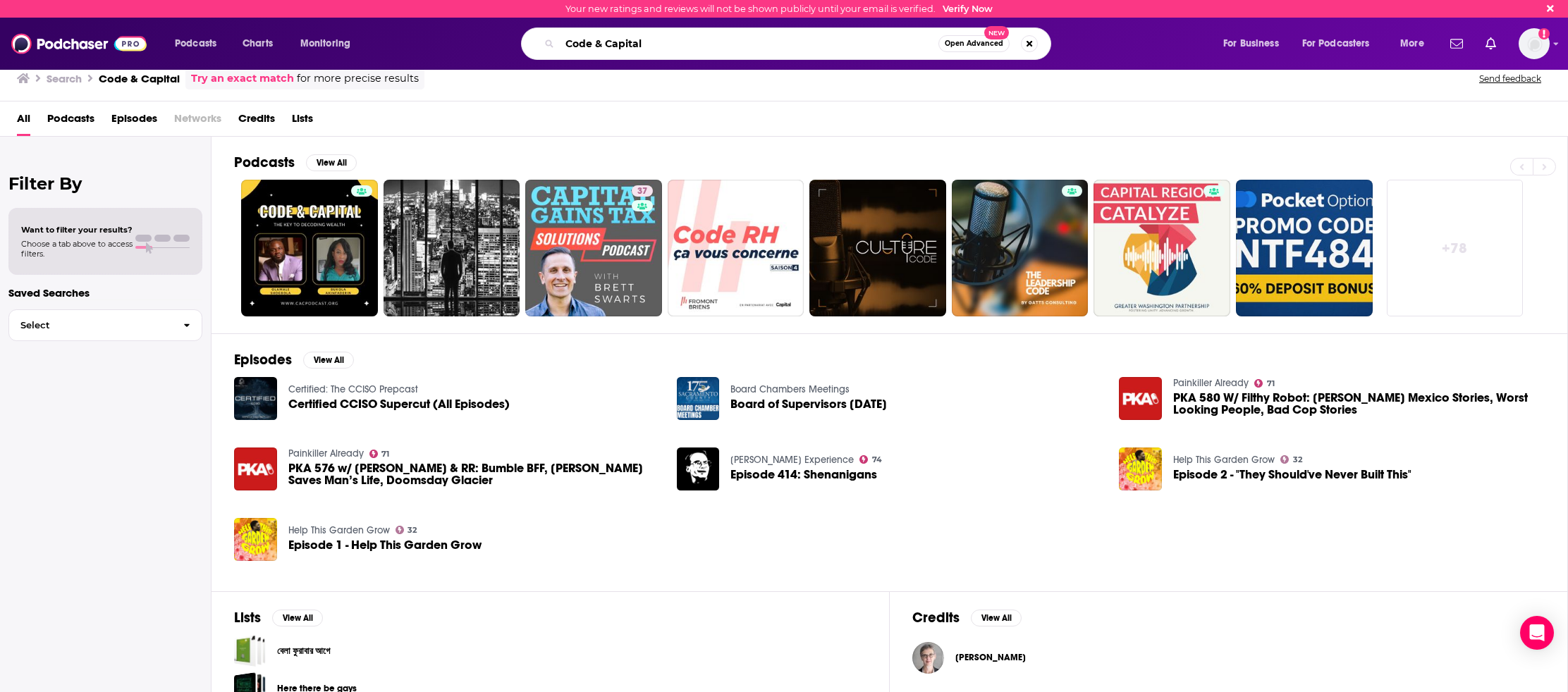
click at [630, 44] on input "Code & Capital" at bounding box center [748, 43] width 379 height 22
paste input "The Investopedia Express with Caleb Silver"
type input "The Investopedia Express with Caleb Silver"
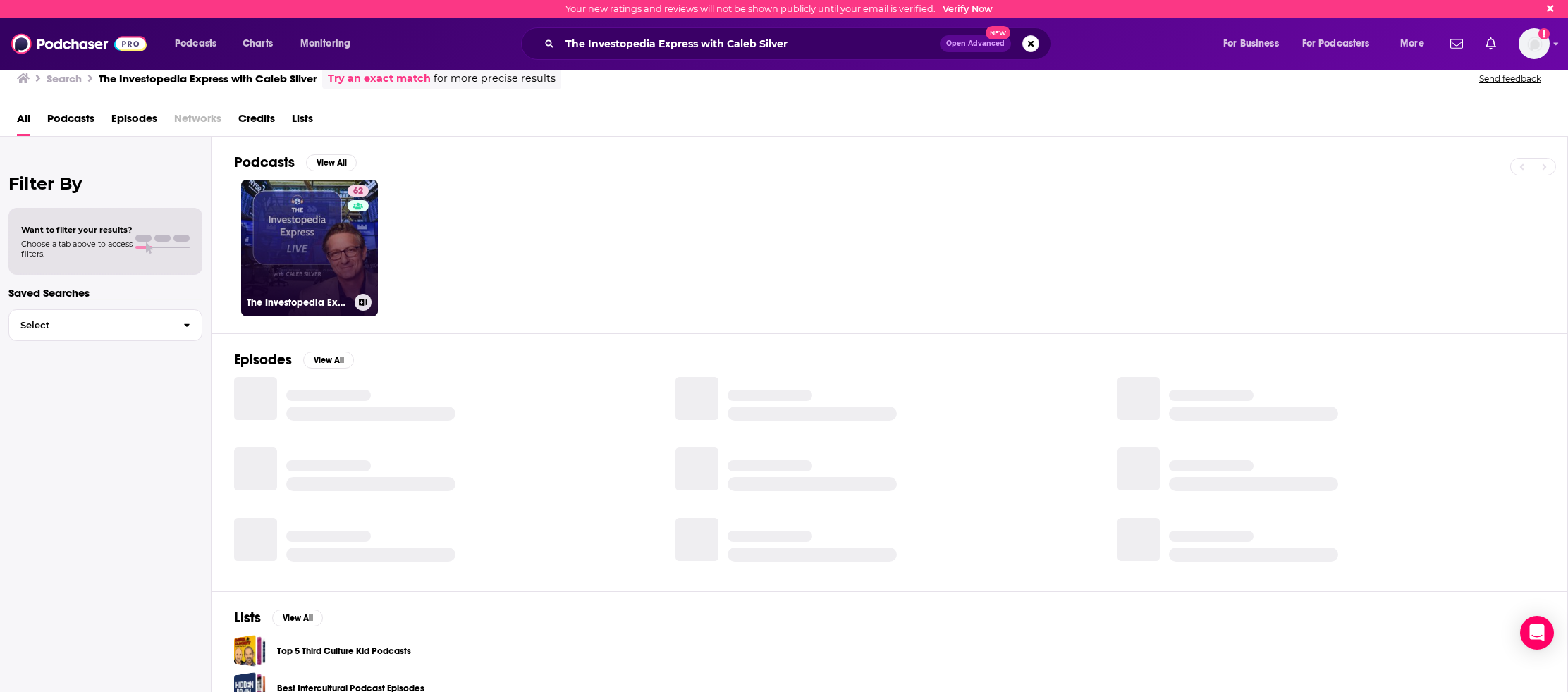
click at [283, 248] on link "62 The Investopedia Express with Caleb Silver" at bounding box center [310, 248] width 136 height 136
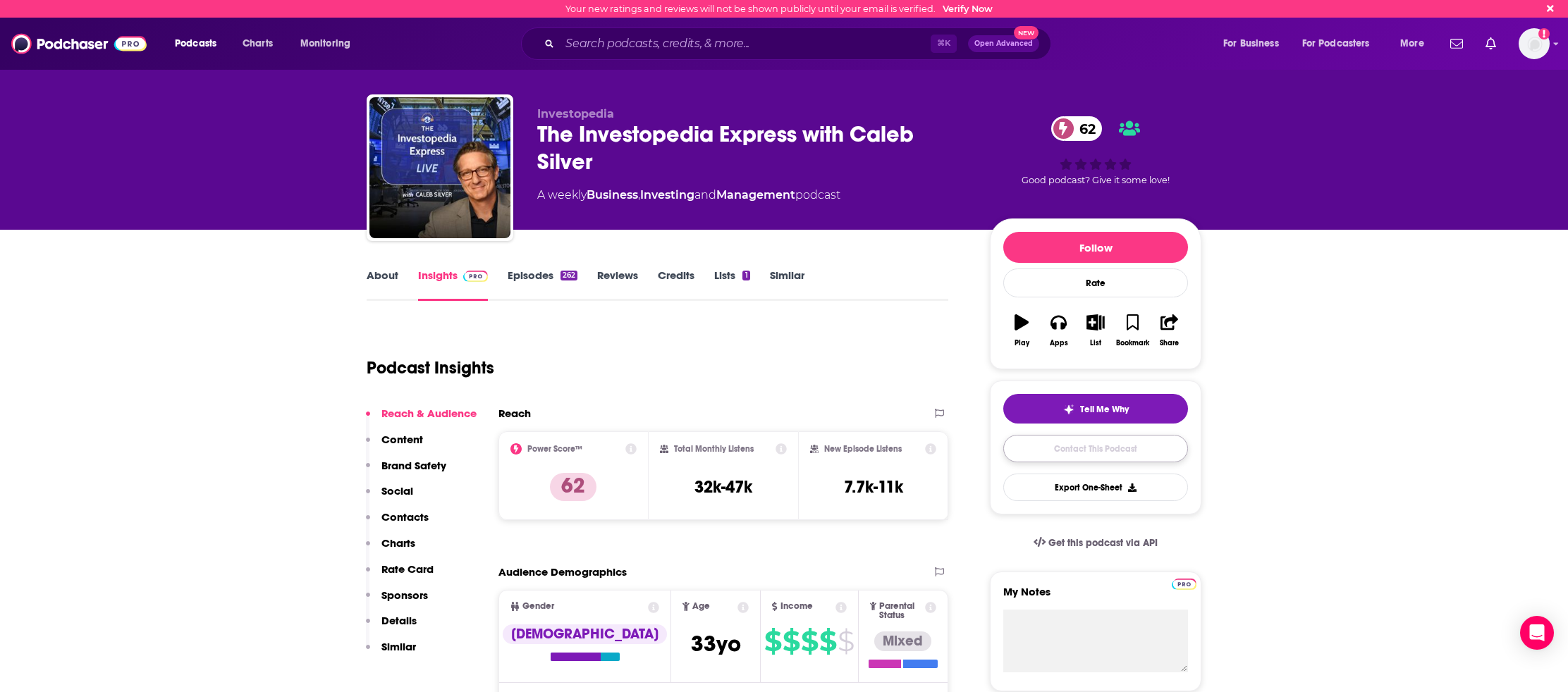
click at [1094, 451] on link "Contact This Podcast" at bounding box center [1096, 448] width 184 height 28
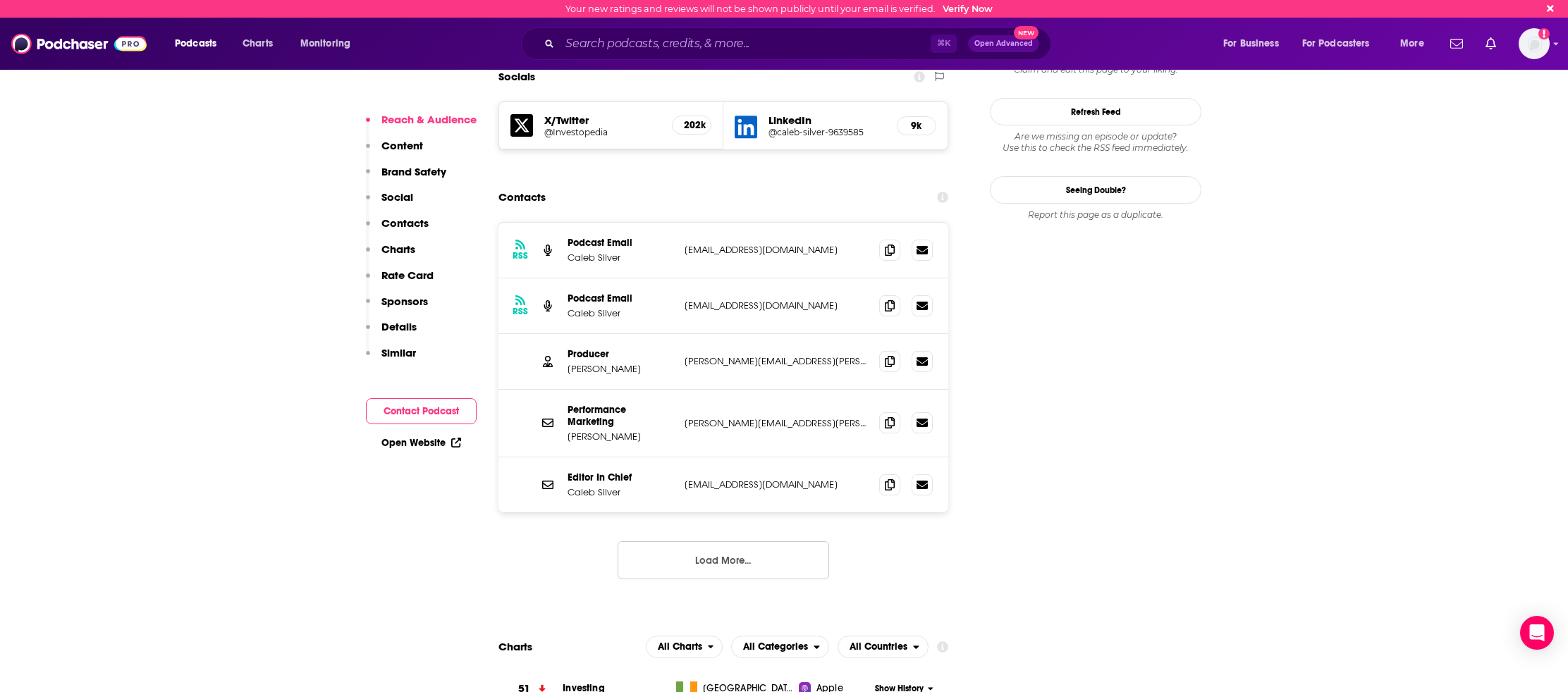
scroll to position [1340, 0]
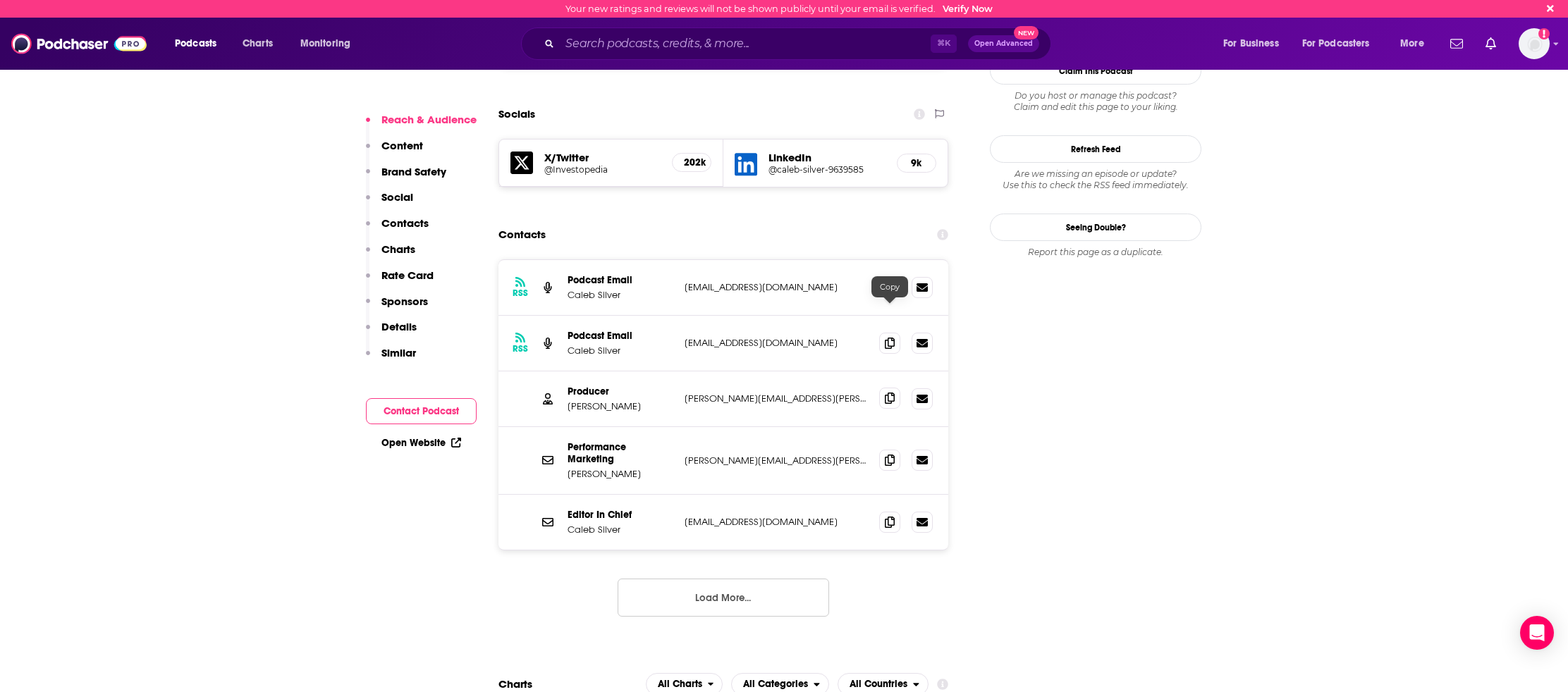
click at [886, 393] on icon at bounding box center [889, 398] width 10 height 11
click at [888, 393] on icon at bounding box center [889, 398] width 10 height 11
click at [884, 277] on span at bounding box center [889, 287] width 21 height 21
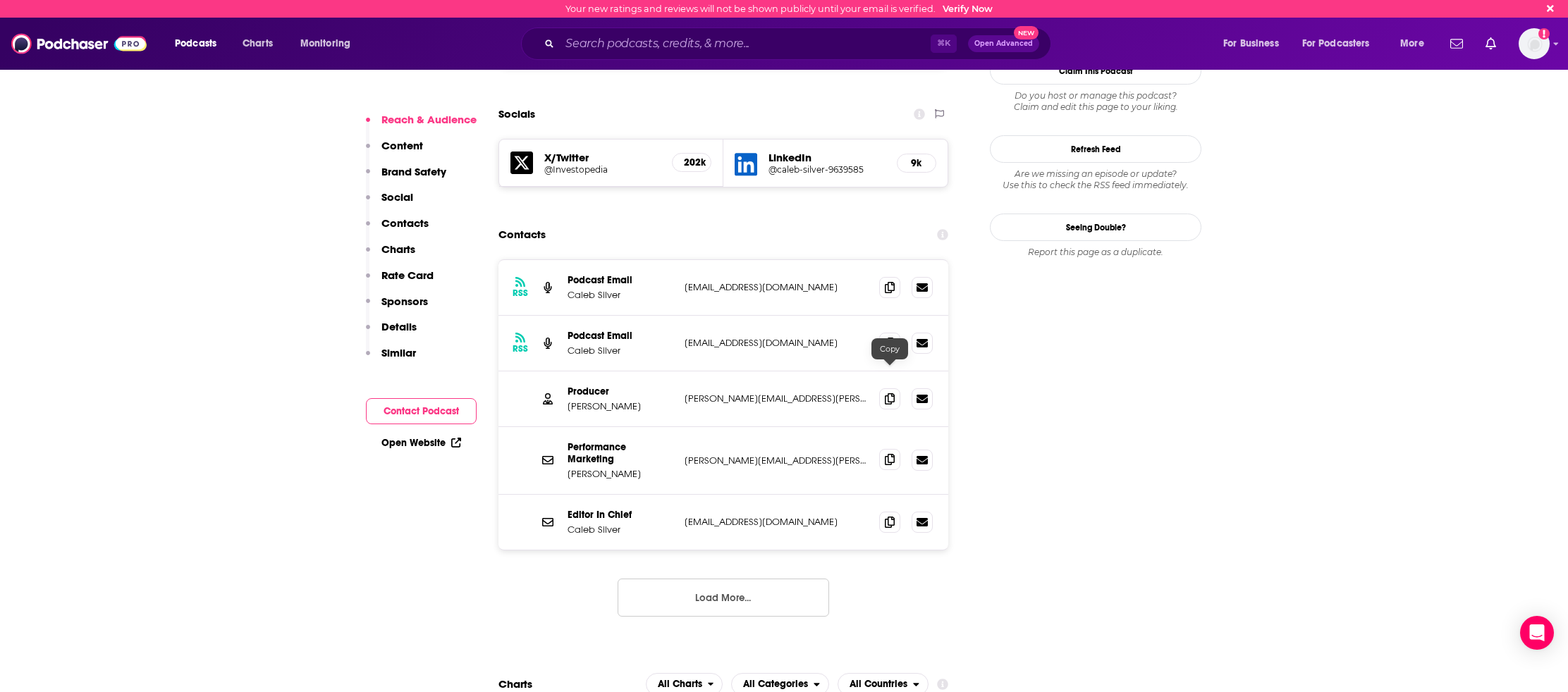
click at [891, 454] on icon at bounding box center [889, 459] width 10 height 11
click at [612, 468] on p "[PERSON_NAME]" at bounding box center [620, 474] width 106 height 12
copy p "[PERSON_NAME]"
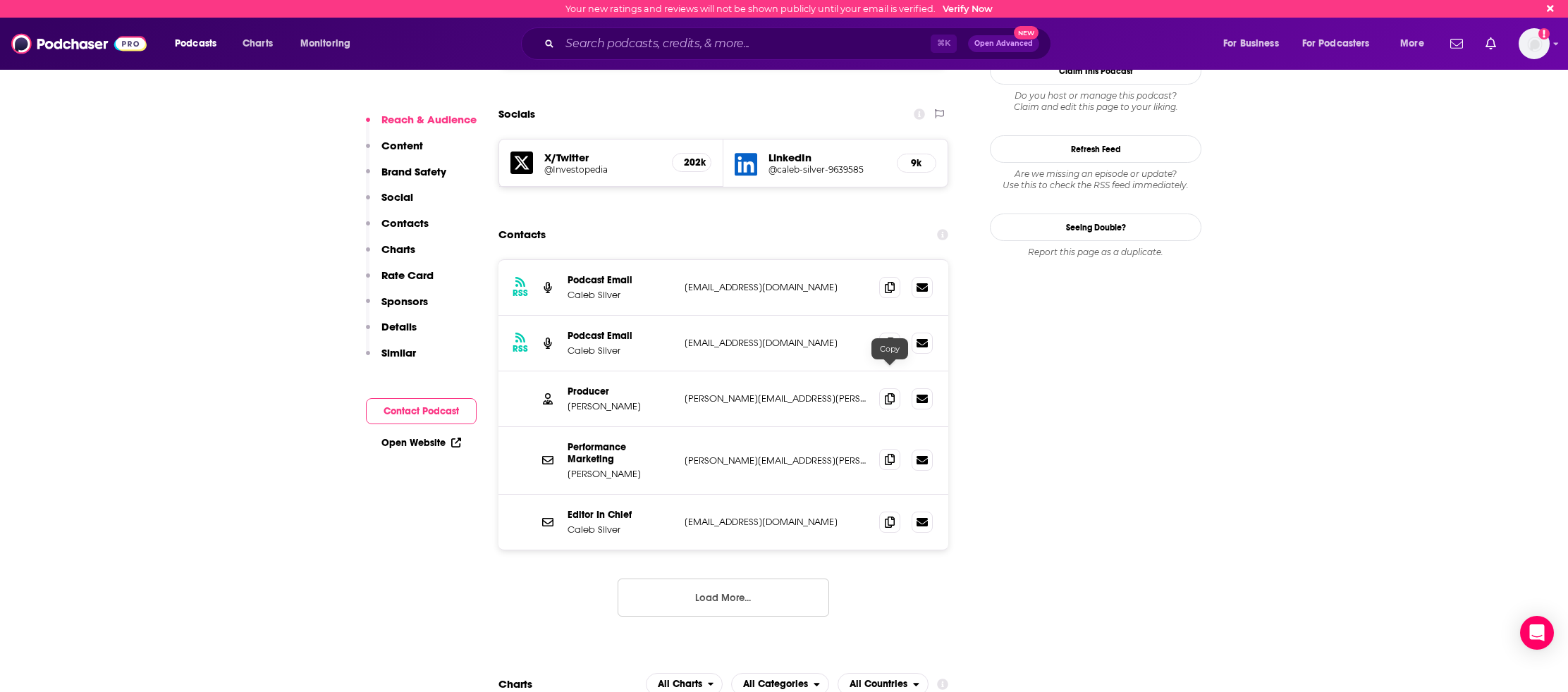
click at [895, 449] on span at bounding box center [889, 460] width 21 height 21
click at [887, 516] on icon at bounding box center [889, 521] width 10 height 11
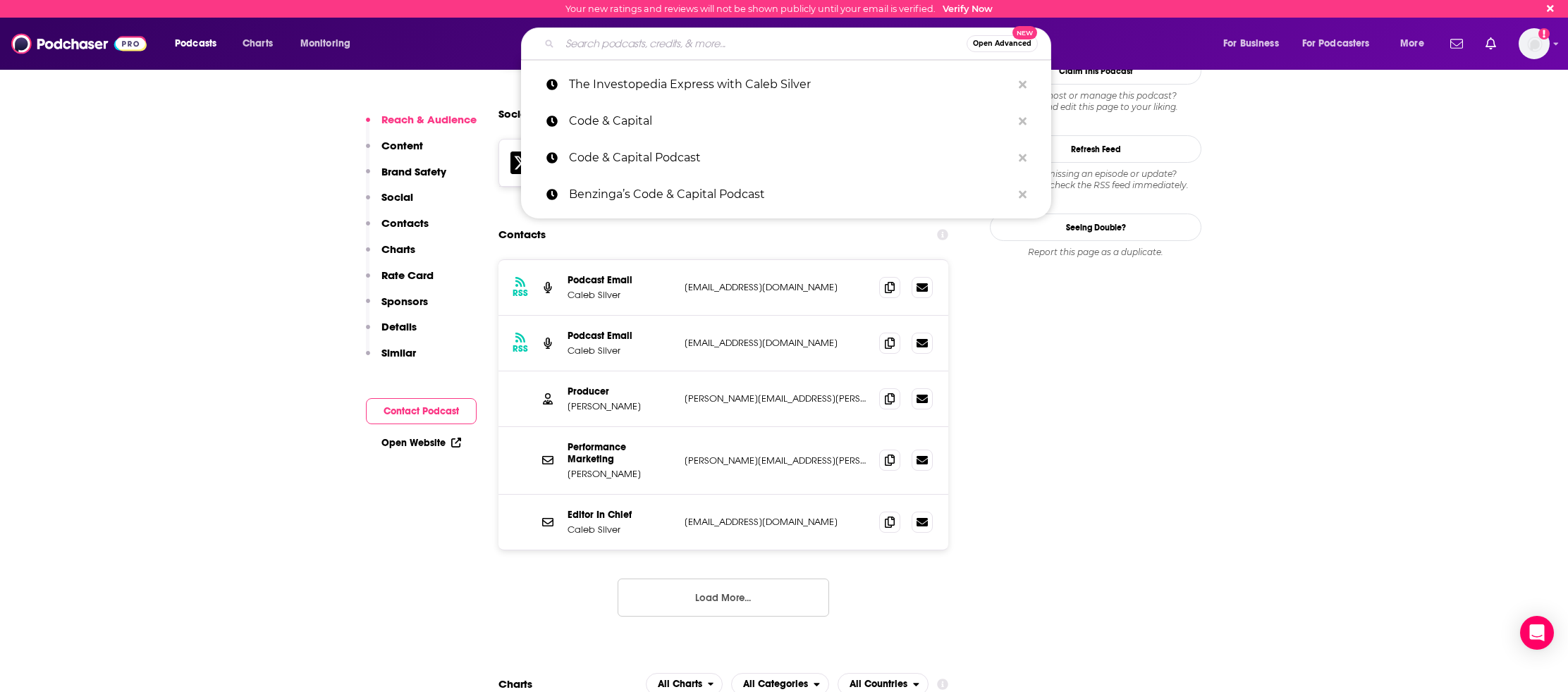
click at [679, 51] on input "Search podcasts, credits, & more..." at bounding box center [763, 43] width 406 height 22
paste input "The Real Investment Show with [PERSON_NAME]"
type input "The Real Investment Show with [PERSON_NAME]"
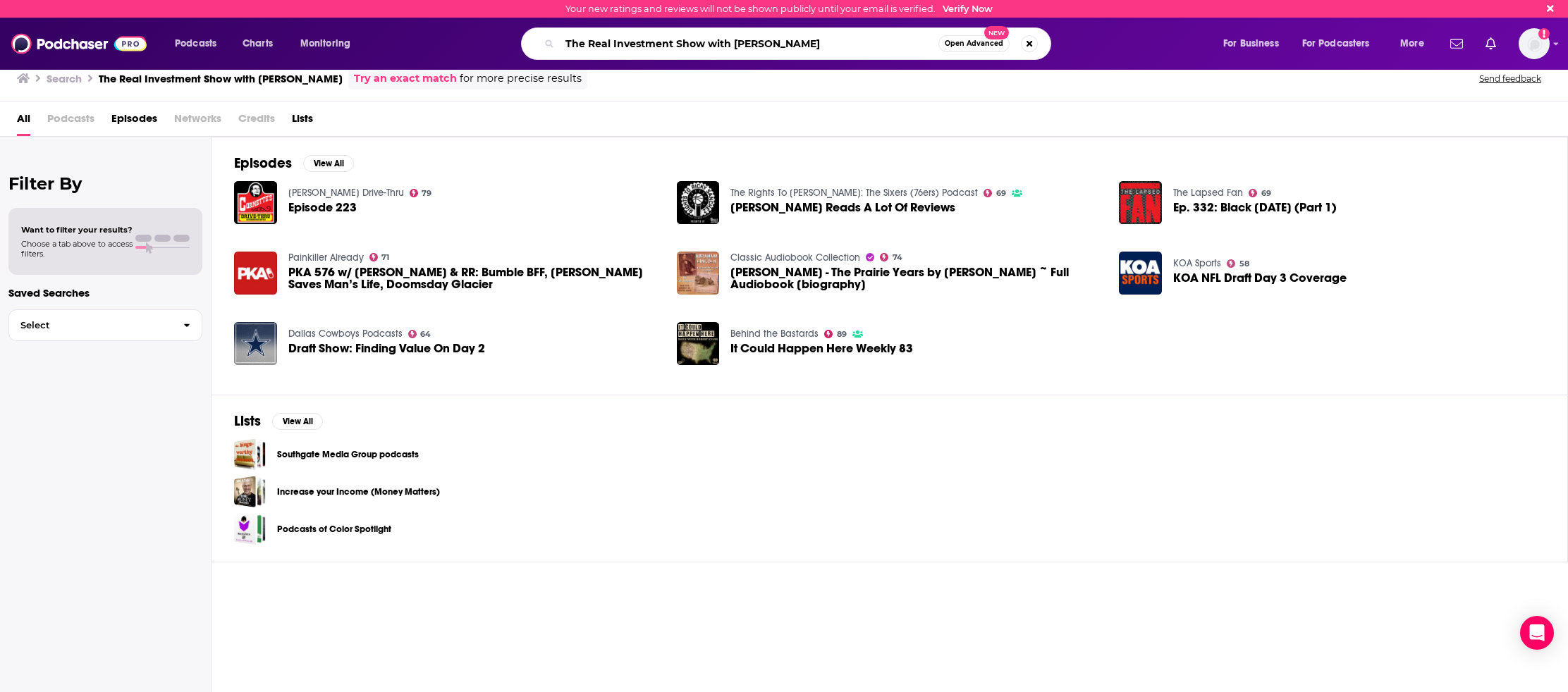
click at [638, 50] on input "The Real Investment Show with [PERSON_NAME]" at bounding box center [748, 43] width 379 height 22
paste input "How Leaders Lead"
type input "How Leaders Lead"
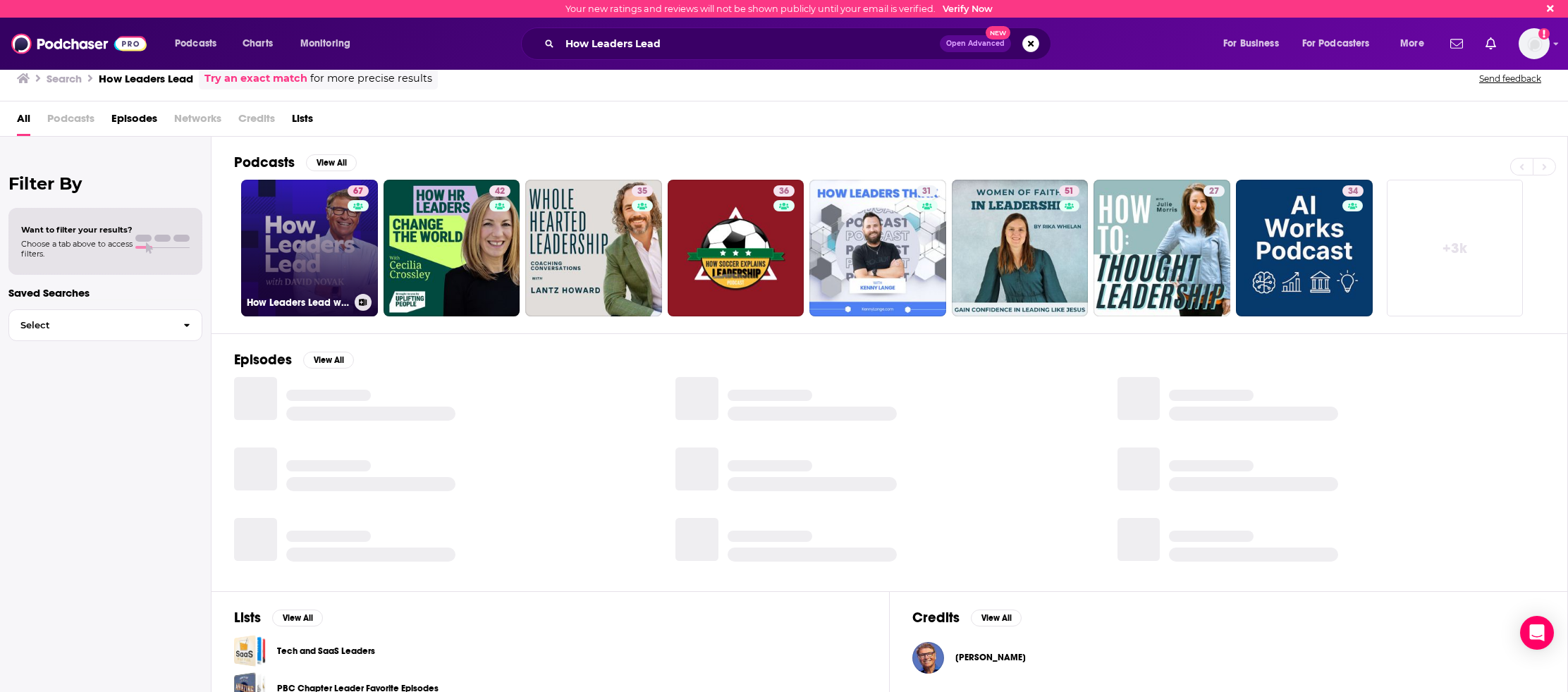
click at [310, 247] on link "67 How Leaders Lead with [PERSON_NAME]" at bounding box center [310, 248] width 136 height 136
